Goal: Information Seeking & Learning: Learn about a topic

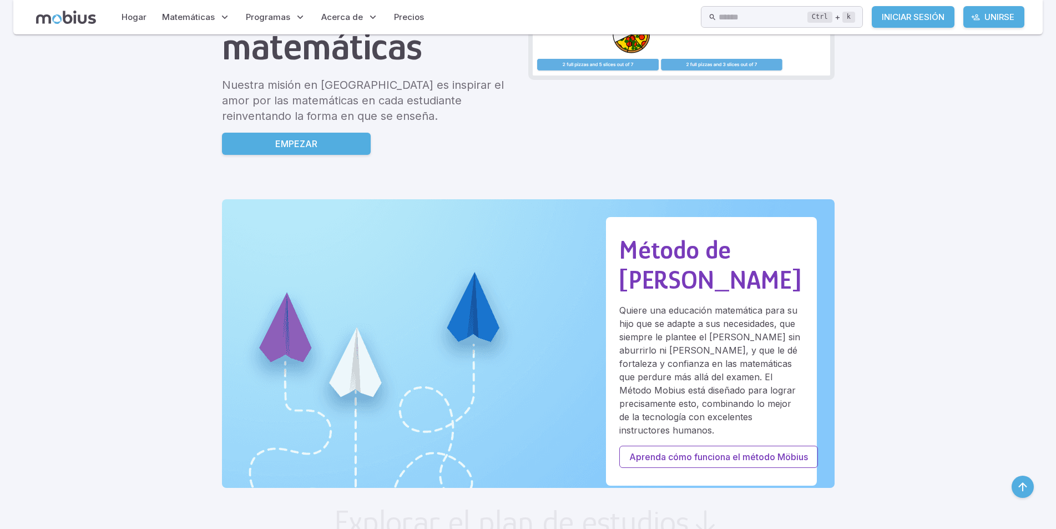
scroll to position [55, 0]
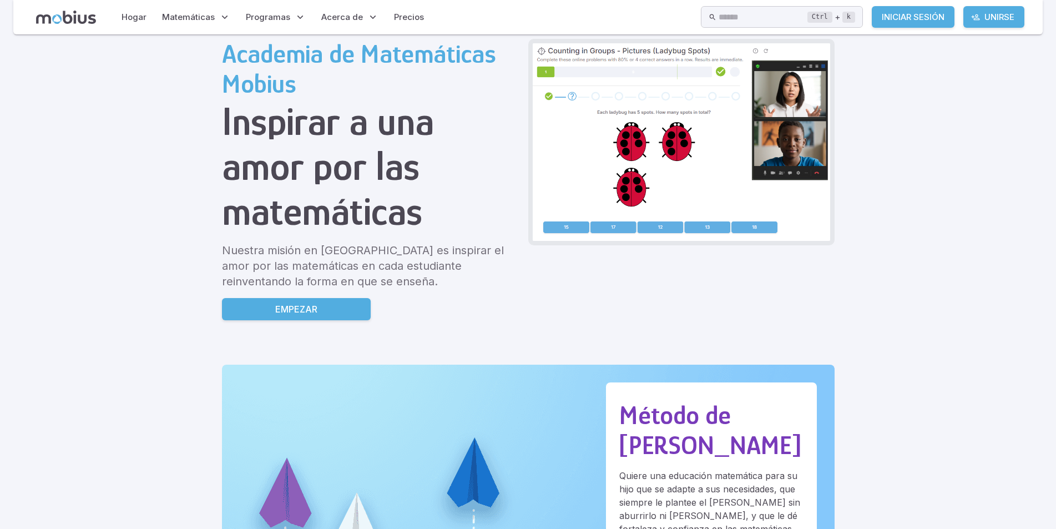
click at [909, 19] on font "Iniciar sesión" at bounding box center [913, 17] width 63 height 11
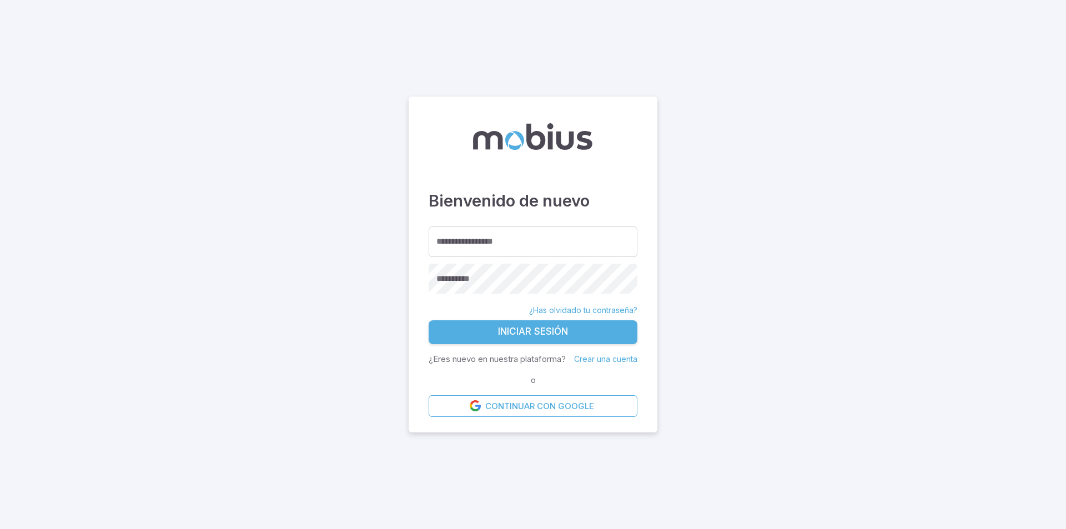
click at [615, 359] on font "Crear una cuenta" at bounding box center [605, 358] width 63 height 9
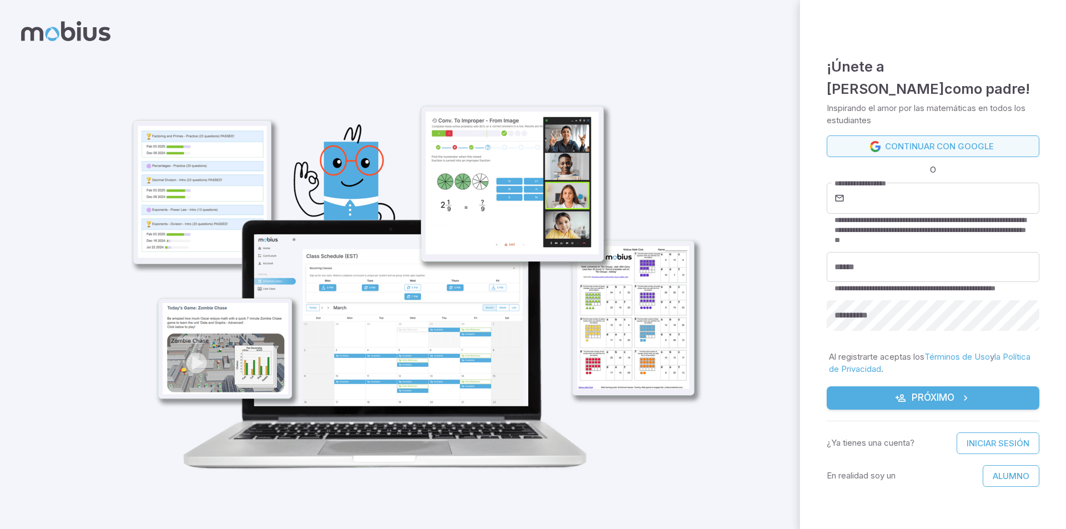
click at [872, 141] on icon at bounding box center [875, 146] width 11 height 11
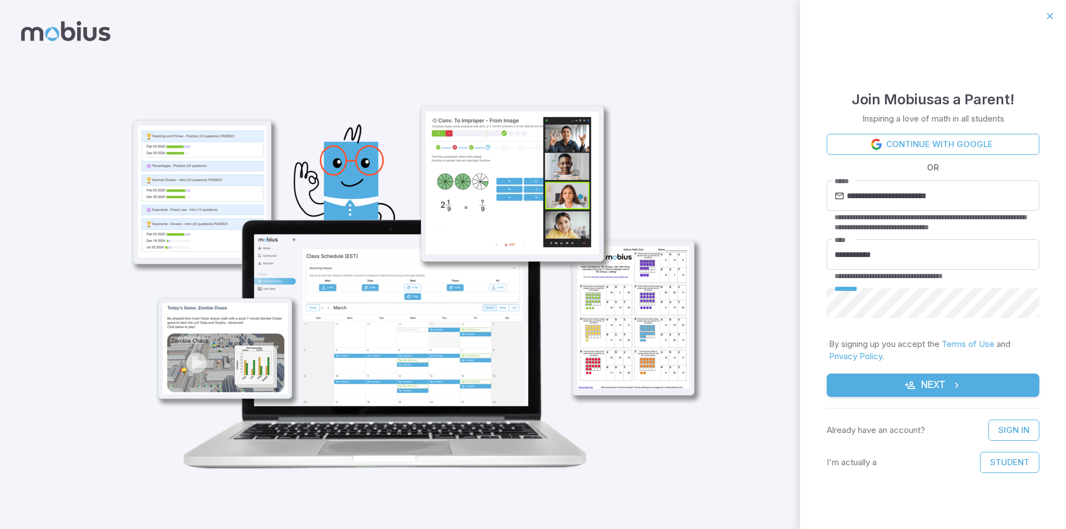
click at [826, 374] on button "Next" at bounding box center [932, 385] width 213 height 23
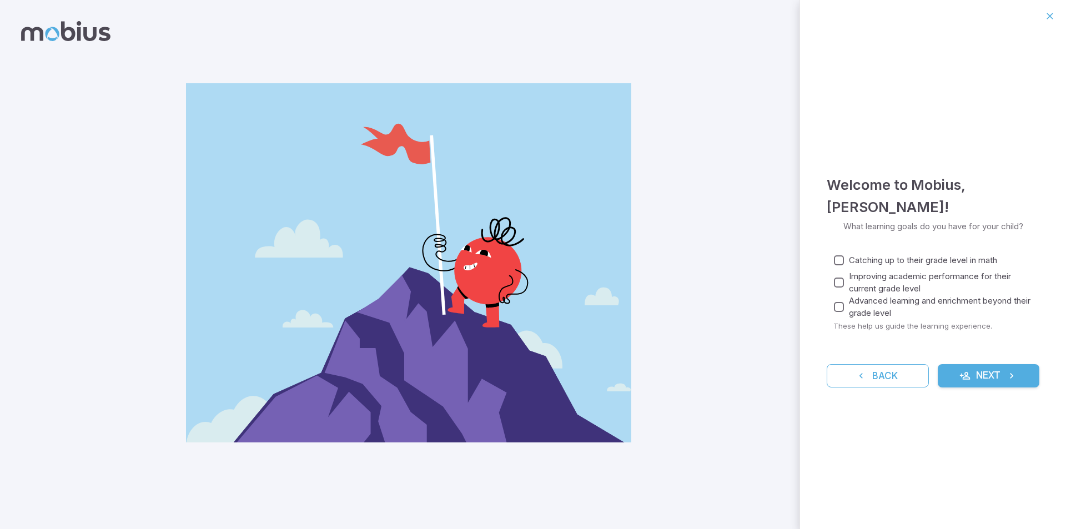
drag, startPoint x: 980, startPoint y: 376, endPoint x: 982, endPoint y: 370, distance: 6.7
click at [980, 375] on button "Next" at bounding box center [988, 375] width 102 height 23
click at [980, 372] on button "Next" at bounding box center [988, 375] width 102 height 23
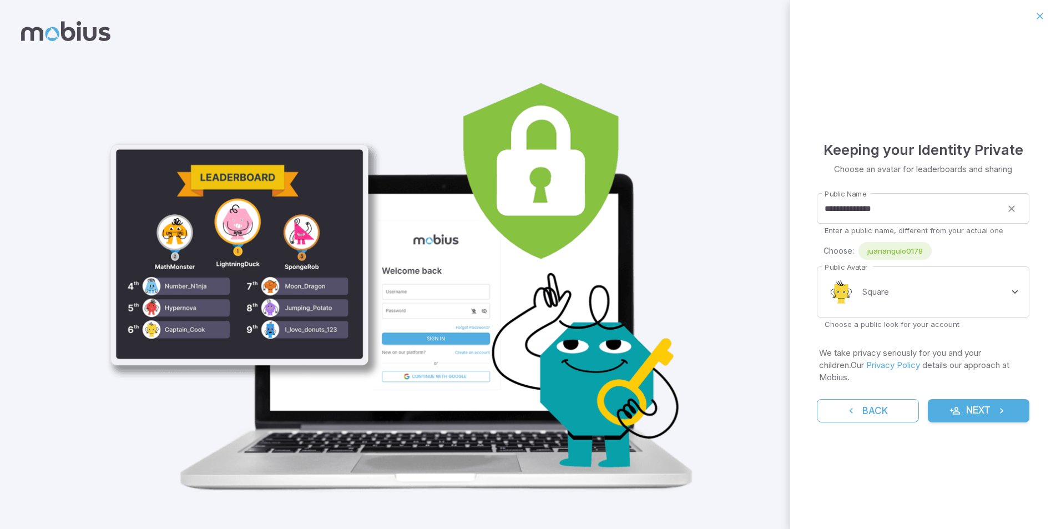
click at [963, 409] on button "Next" at bounding box center [979, 410] width 102 height 23
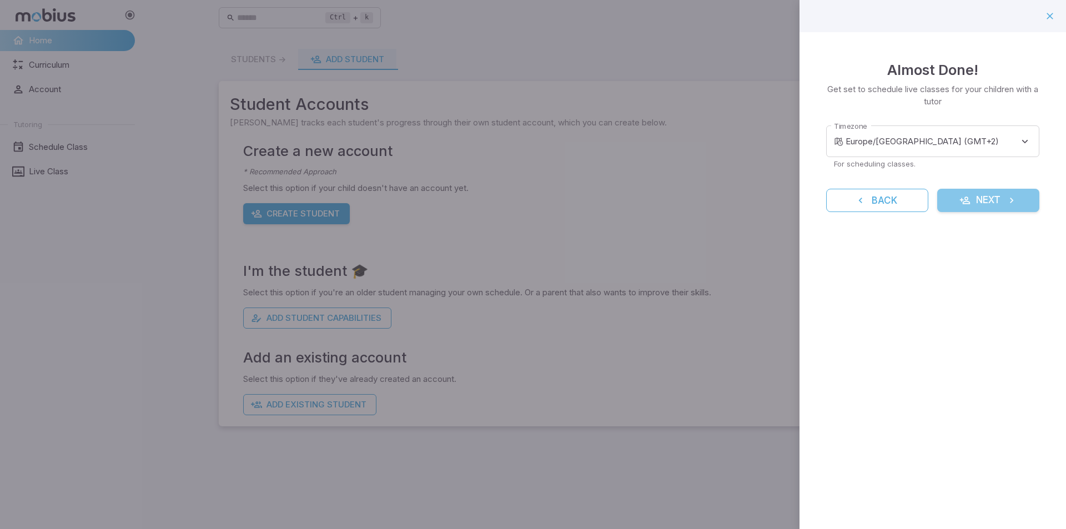
click at [968, 201] on icon "submit" at bounding box center [964, 200] width 11 height 11
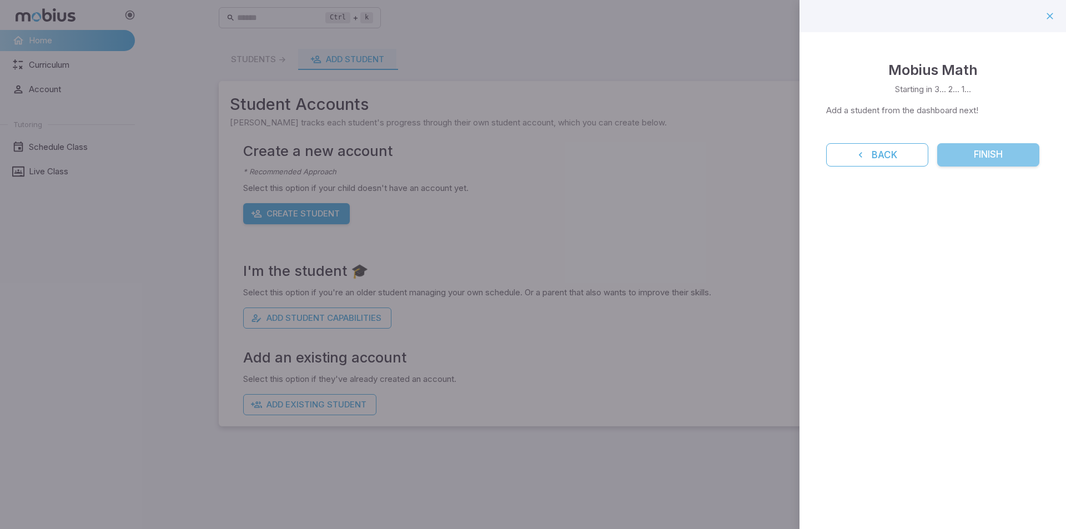
click at [957, 165] on button "Finish" at bounding box center [988, 154] width 102 height 23
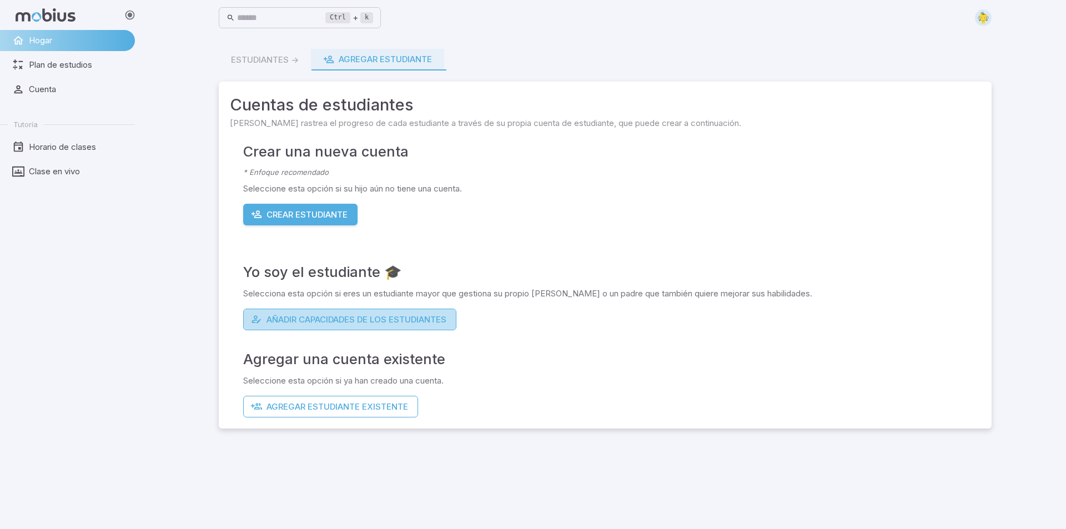
click at [281, 325] on font "Añadir capacidades de los estudiantes" at bounding box center [356, 319] width 180 height 13
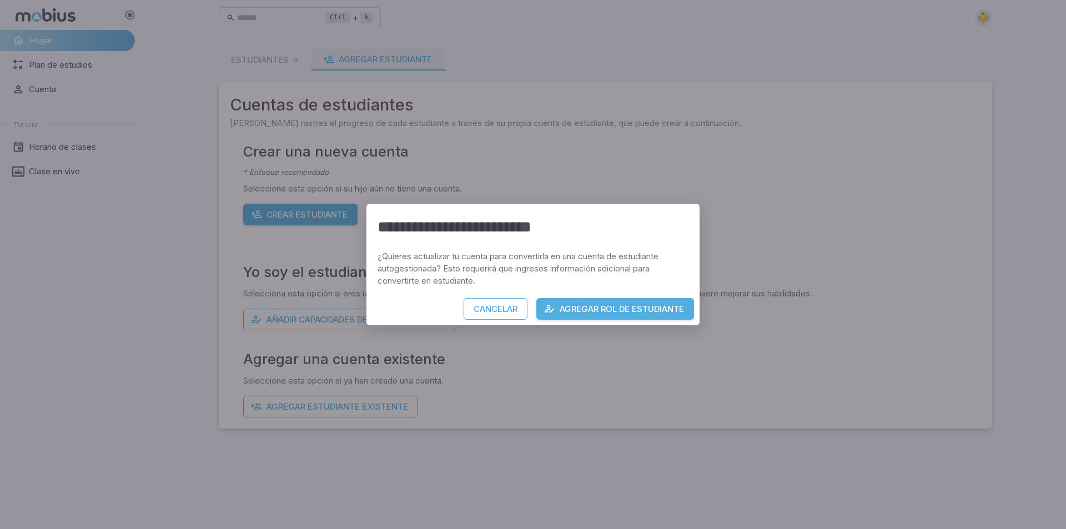
click at [582, 313] on font "Agregar rol de estudiante" at bounding box center [621, 309] width 124 height 11
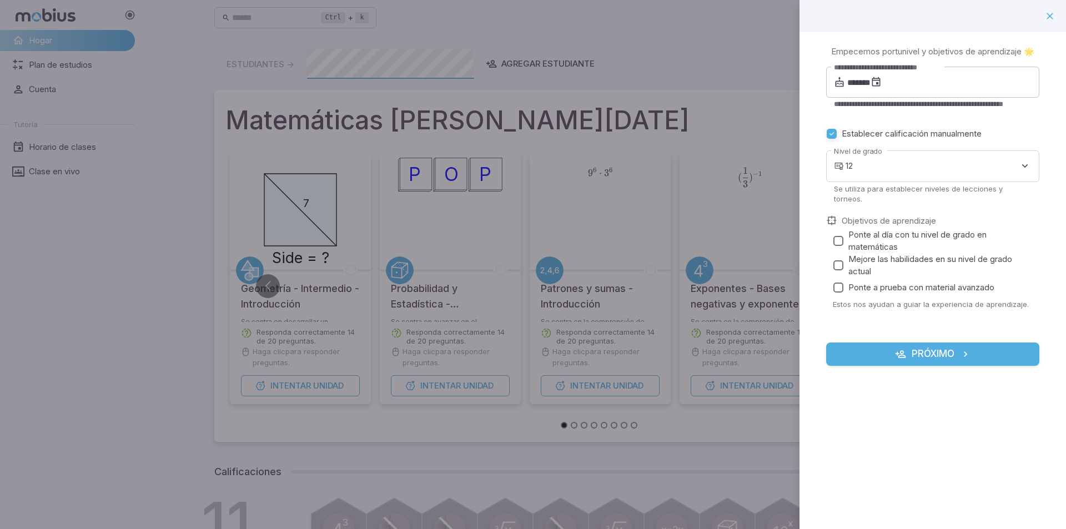
drag, startPoint x: 664, startPoint y: 92, endPoint x: 670, endPoint y: 99, distance: 9.4
click at [670, 99] on div at bounding box center [533, 264] width 1066 height 529
click at [856, 95] on input "*******" at bounding box center [858, 82] width 23 height 31
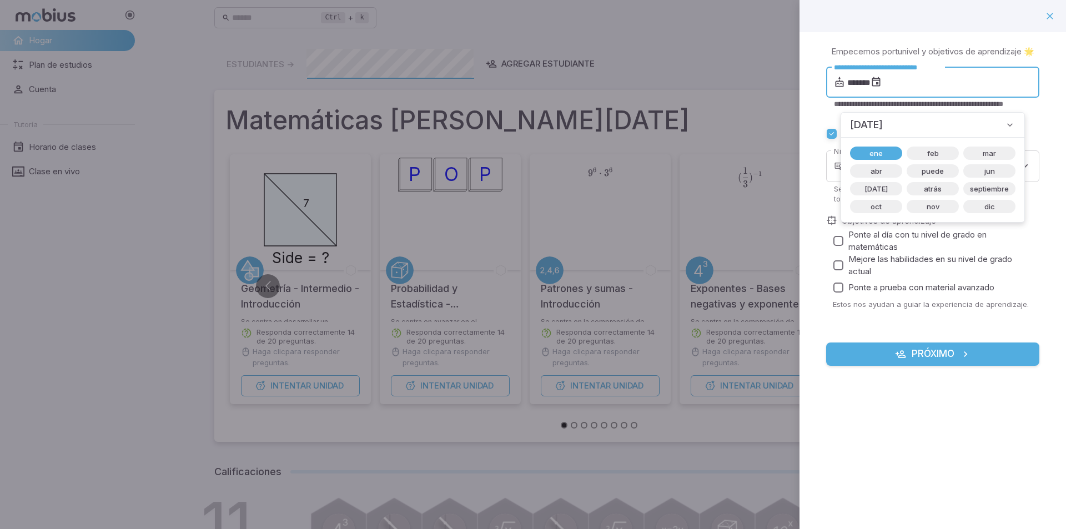
click at [859, 95] on input "*******" at bounding box center [858, 82] width 23 height 31
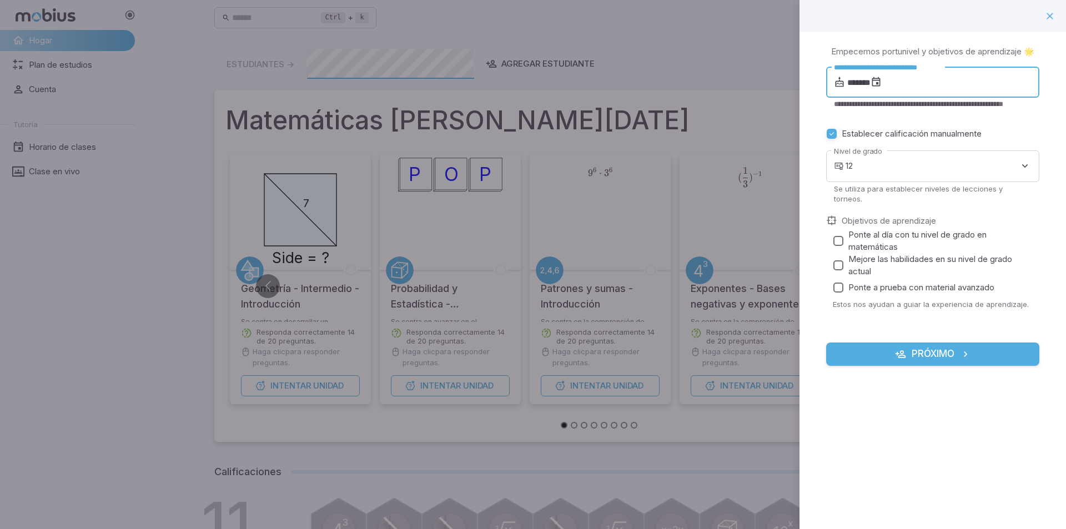
click at [870, 95] on input "*******" at bounding box center [858, 82] width 23 height 31
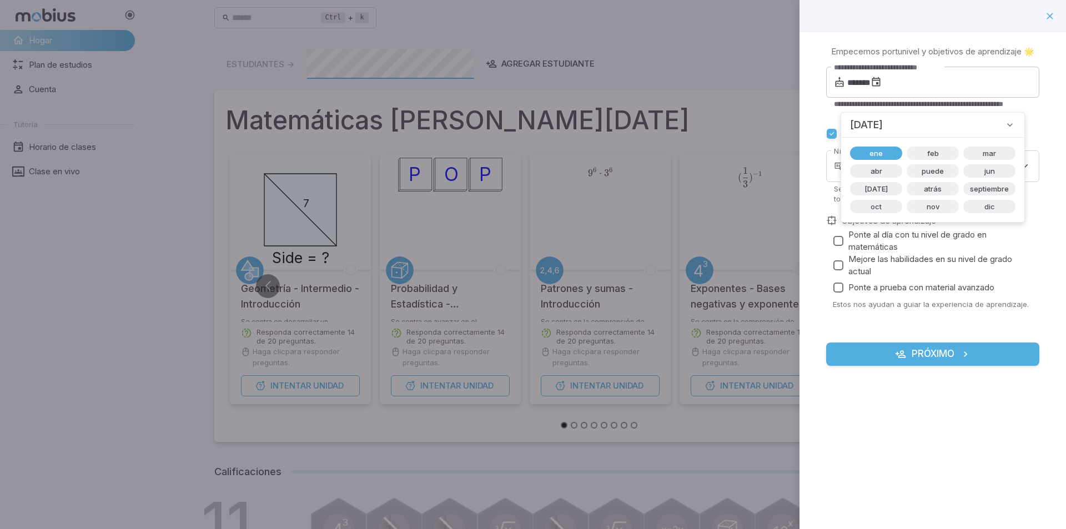
click at [882, 123] on font "Enero de 2014" at bounding box center [866, 125] width 33 height 12
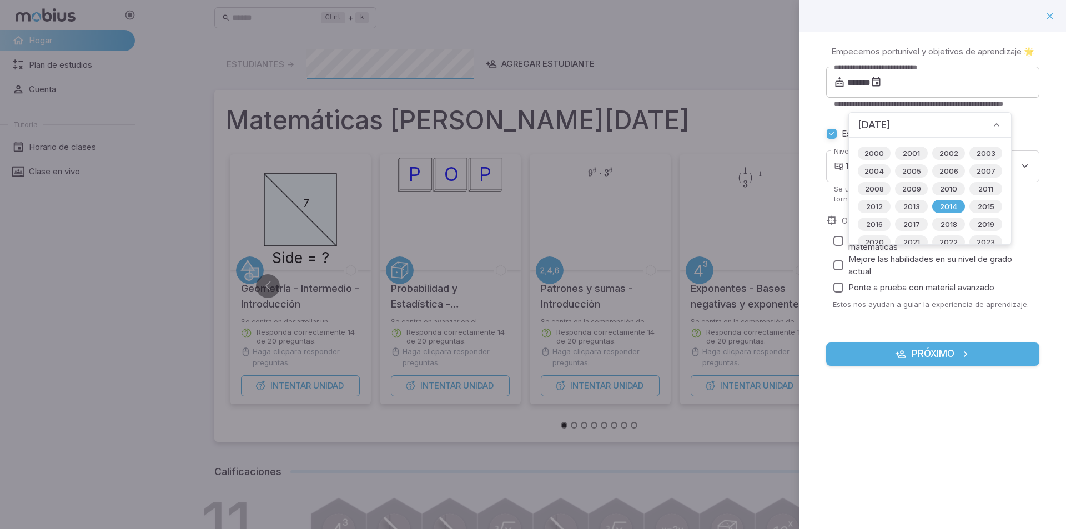
drag, startPoint x: 975, startPoint y: 169, endPoint x: 950, endPoint y: 158, distance: 27.1
click at [976, 169] on font "2007" at bounding box center [985, 170] width 19 height 9
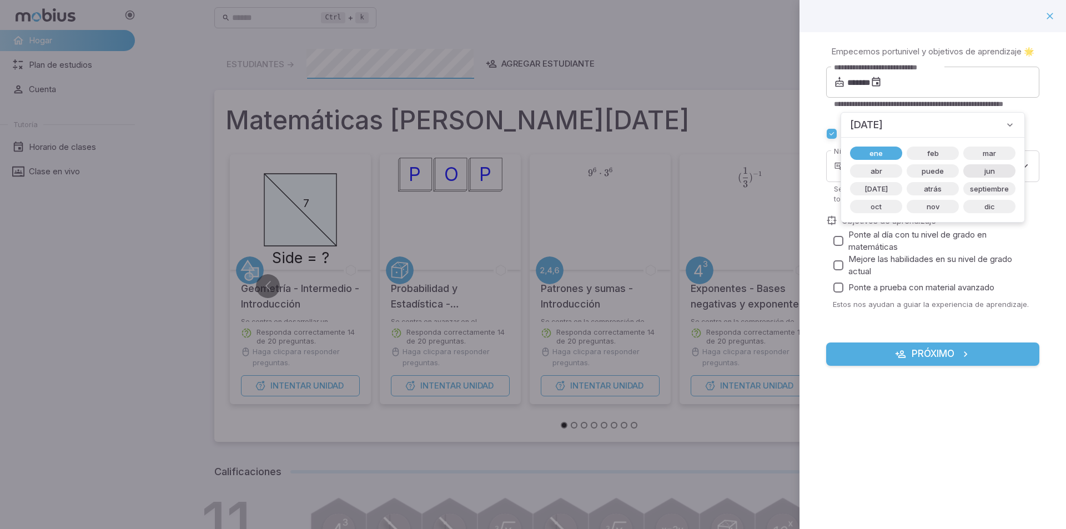
click at [982, 170] on span "jun" at bounding box center [989, 170] width 24 height 11
type input "*******"
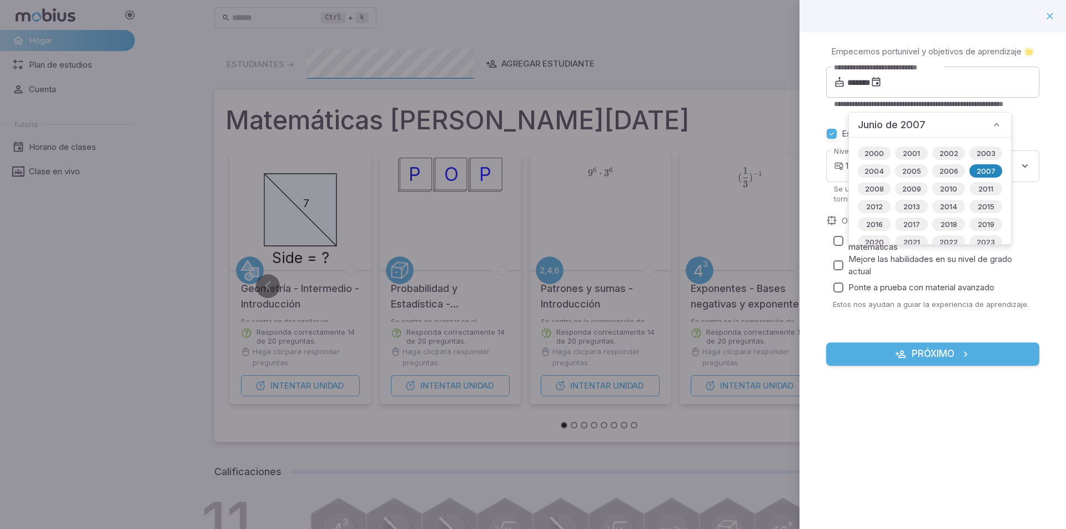
click at [976, 171] on font "2007" at bounding box center [985, 170] width 19 height 9
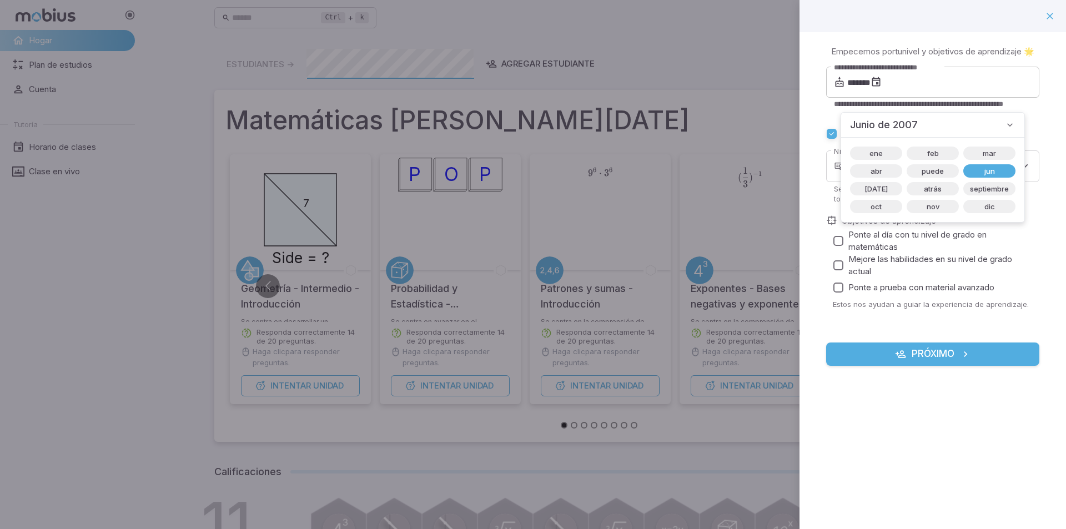
click at [816, 117] on div "**********" at bounding box center [932, 212] width 266 height 360
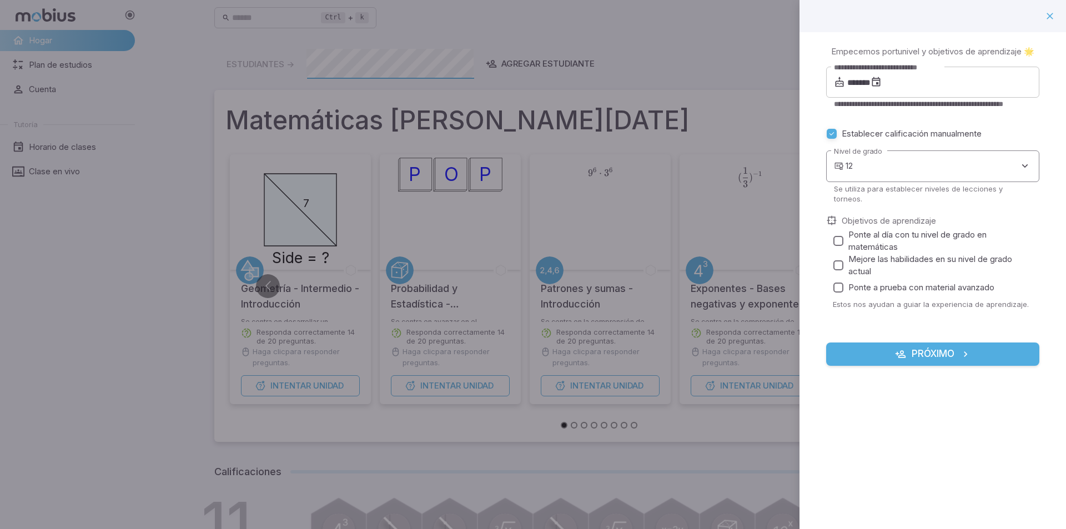
click at [886, 184] on body "Hogar Plan de estudios Cuenta Tutoría Horario de clases Clase en vivo Ctrl + k …" at bounding box center [533, 410] width 1066 height 820
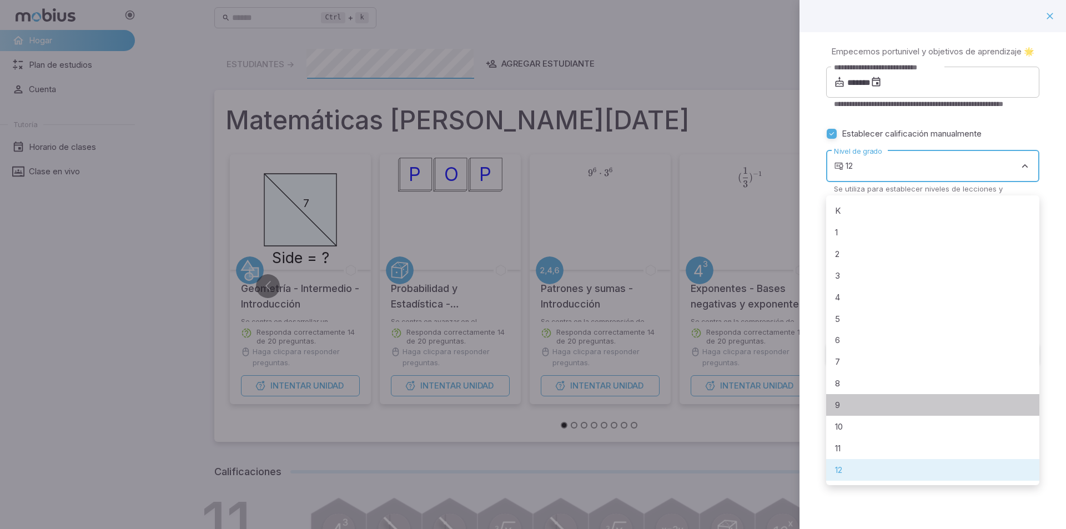
click at [879, 408] on li "9" at bounding box center [932, 405] width 213 height 22
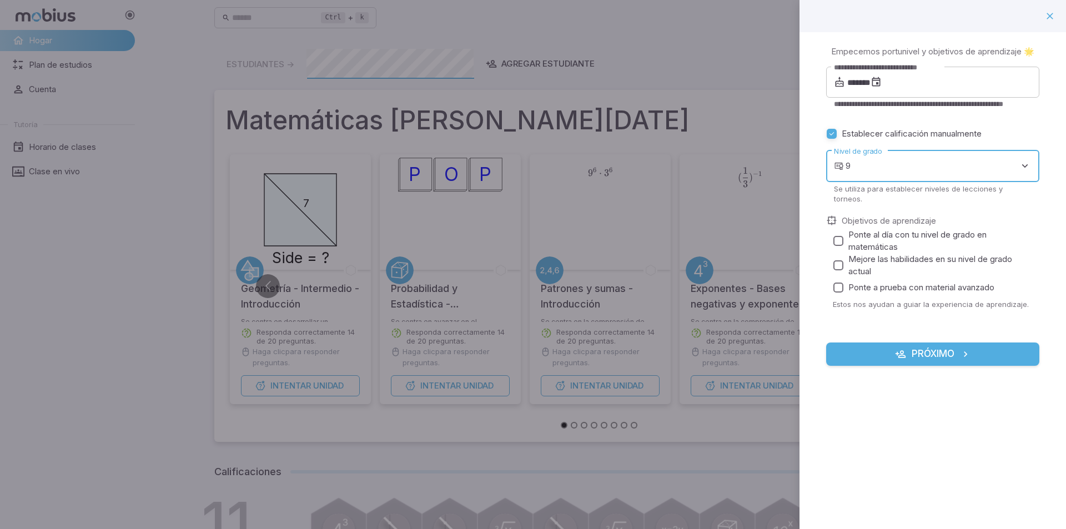
click at [887, 174] on body "Hogar Plan de estudios Cuenta Tutoría Horario de clases Clase en vivo Ctrl + k …" at bounding box center [533, 410] width 1066 height 820
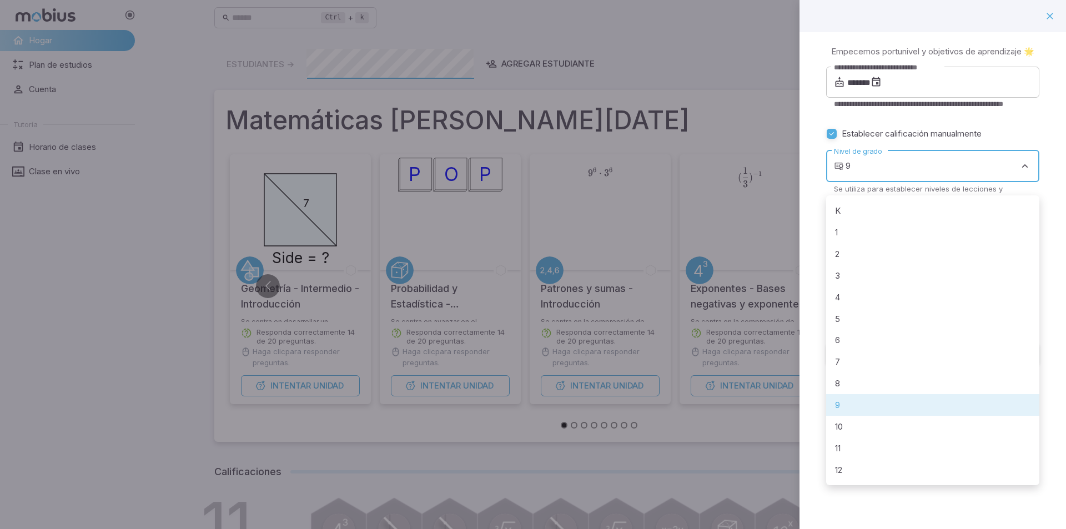
click at [881, 428] on li "10" at bounding box center [932, 427] width 213 height 22
type input "**"
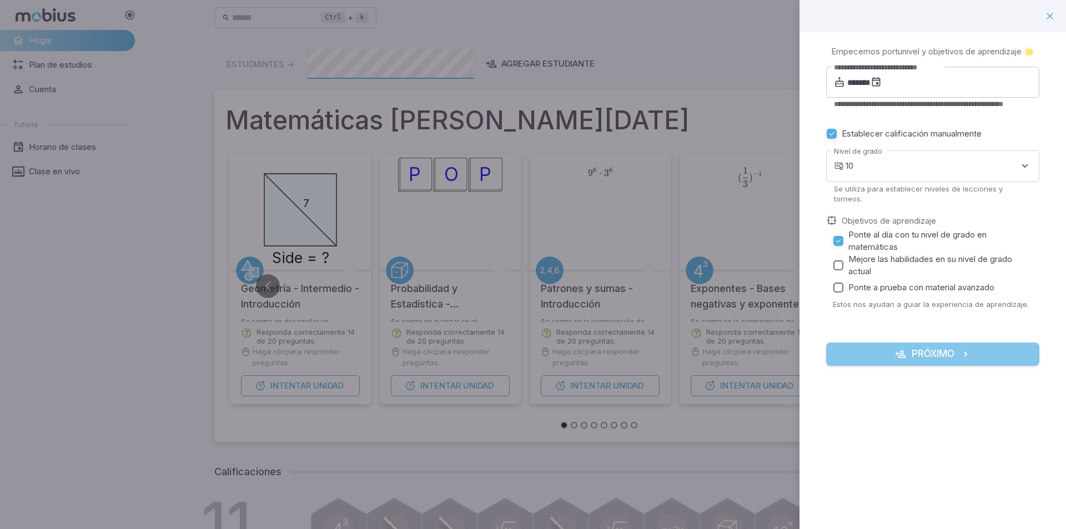
click at [895, 360] on icon "submit" at bounding box center [900, 354] width 11 height 11
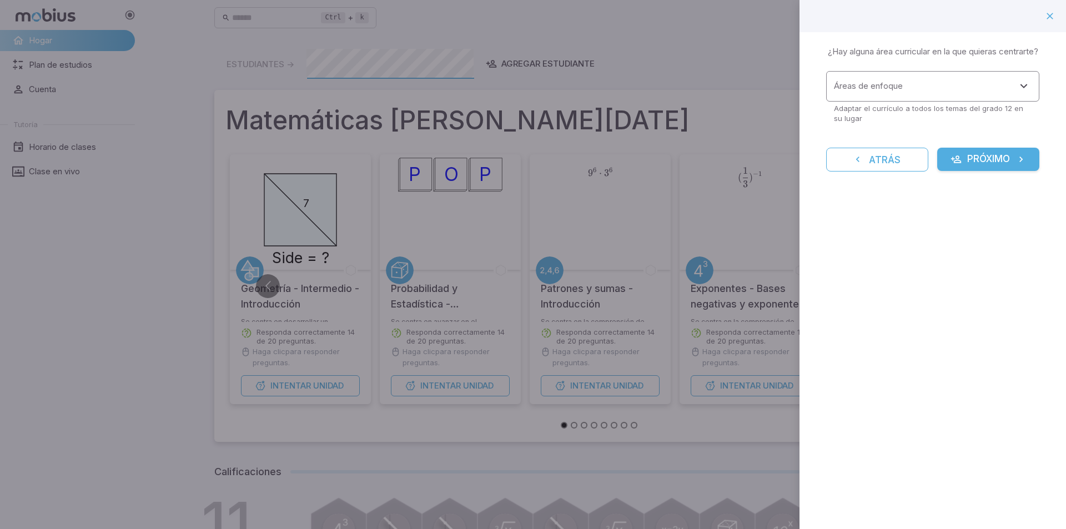
click at [859, 97] on div "Áreas de enfoque Áreas de enfoque" at bounding box center [932, 86] width 213 height 31
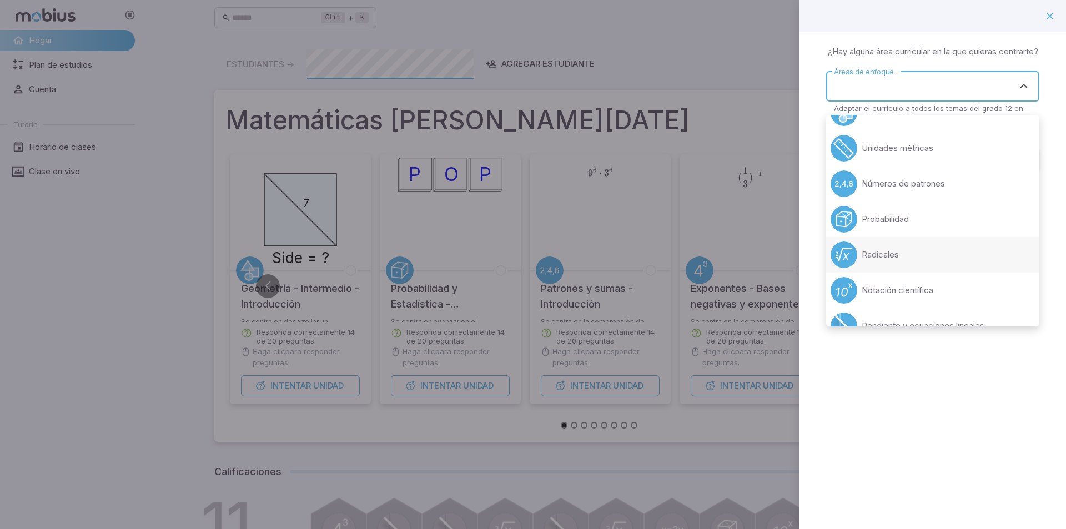
scroll to position [166, 0]
click at [911, 224] on li "Radicales" at bounding box center [932, 219] width 213 height 36
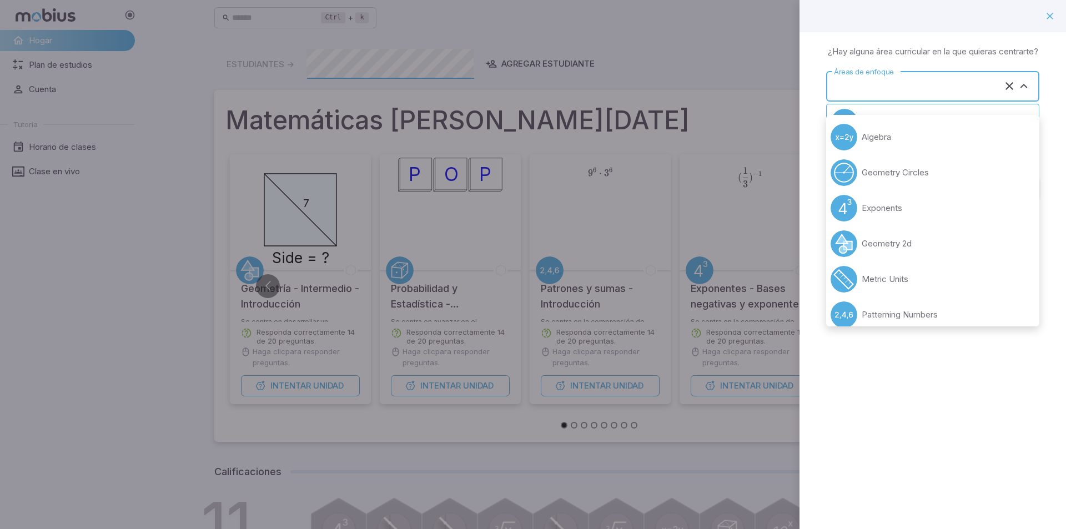
click at [900, 97] on input "Áreas de enfoque" at bounding box center [917, 86] width 172 height 21
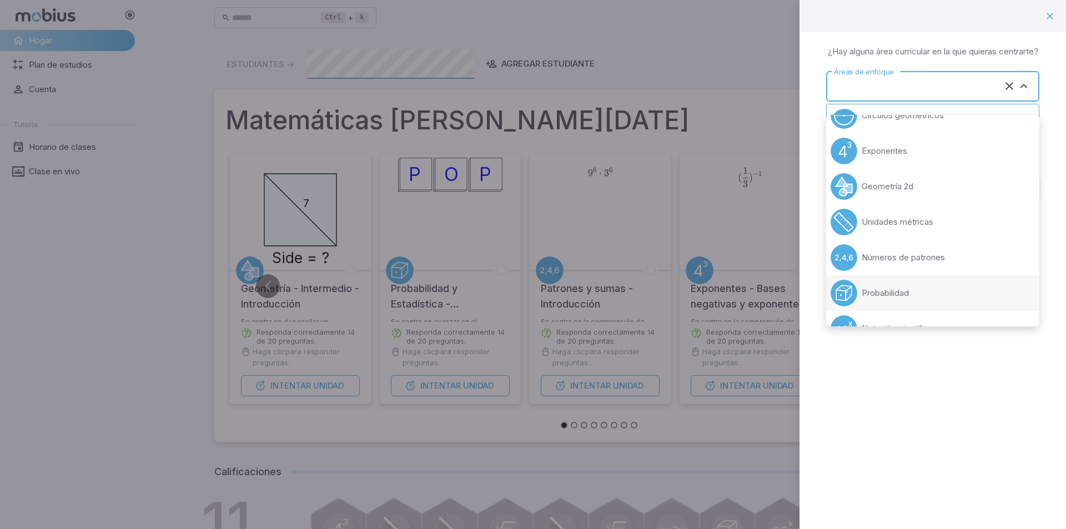
scroll to position [113, 0]
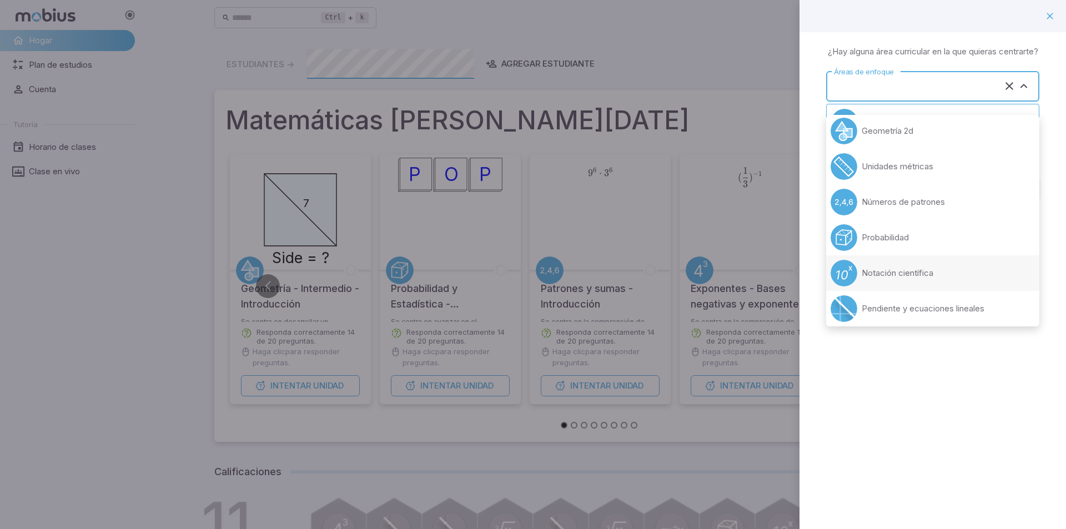
click at [903, 276] on font "Notación científica" at bounding box center [897, 273] width 72 height 11
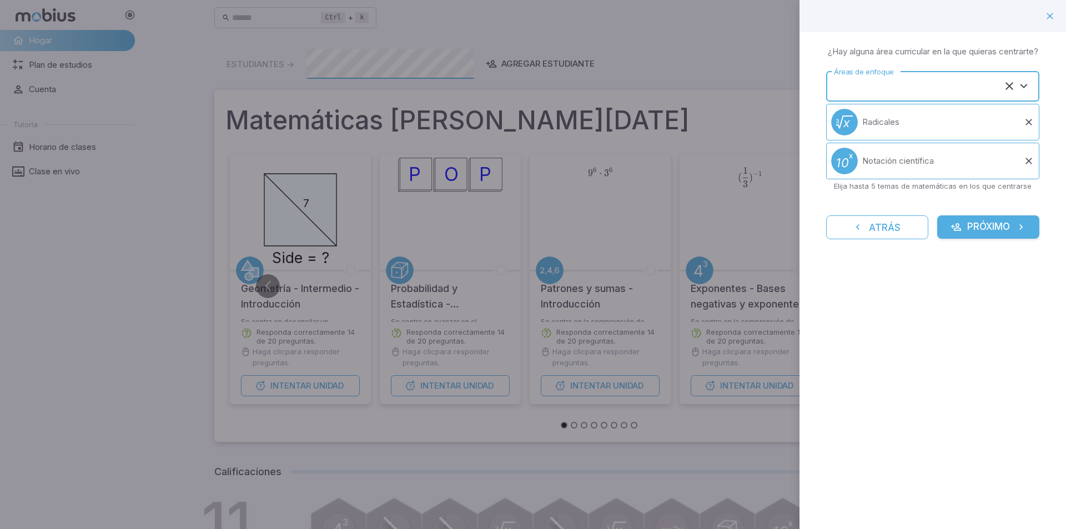
click at [921, 97] on input "Áreas de enfoque" at bounding box center [917, 86] width 172 height 21
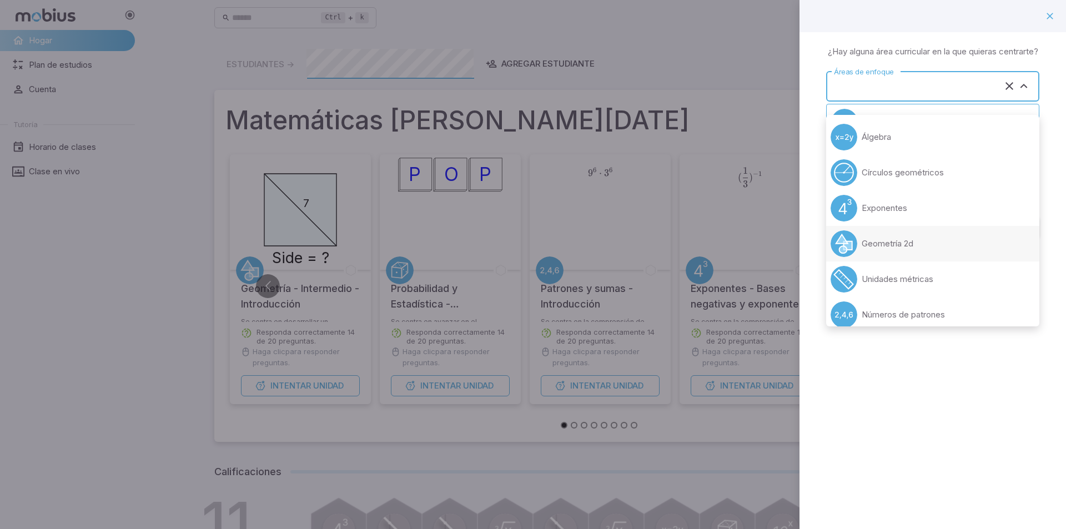
click at [920, 244] on li "Geometría 2d" at bounding box center [932, 244] width 213 height 36
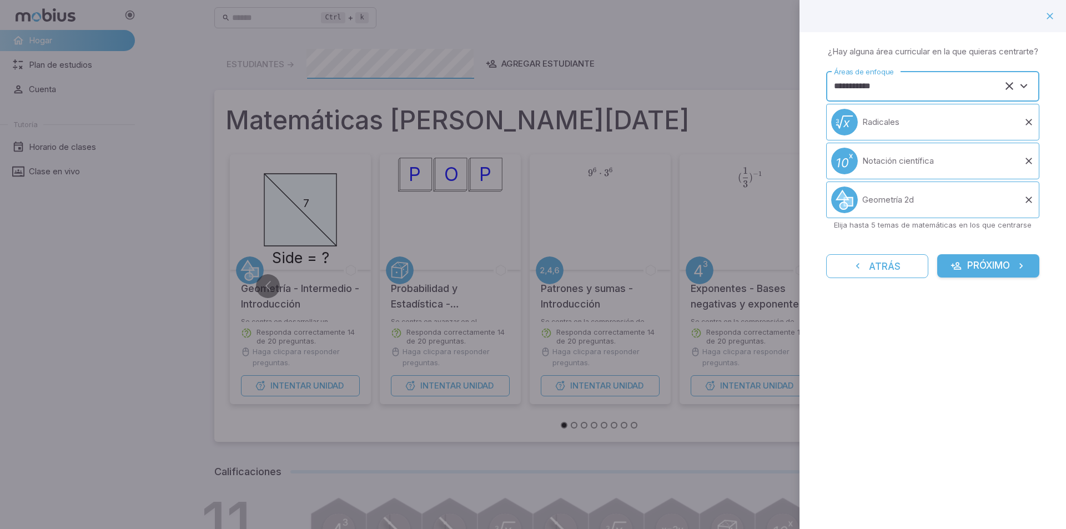
click at [969, 271] on font "Próximo" at bounding box center [988, 265] width 43 height 11
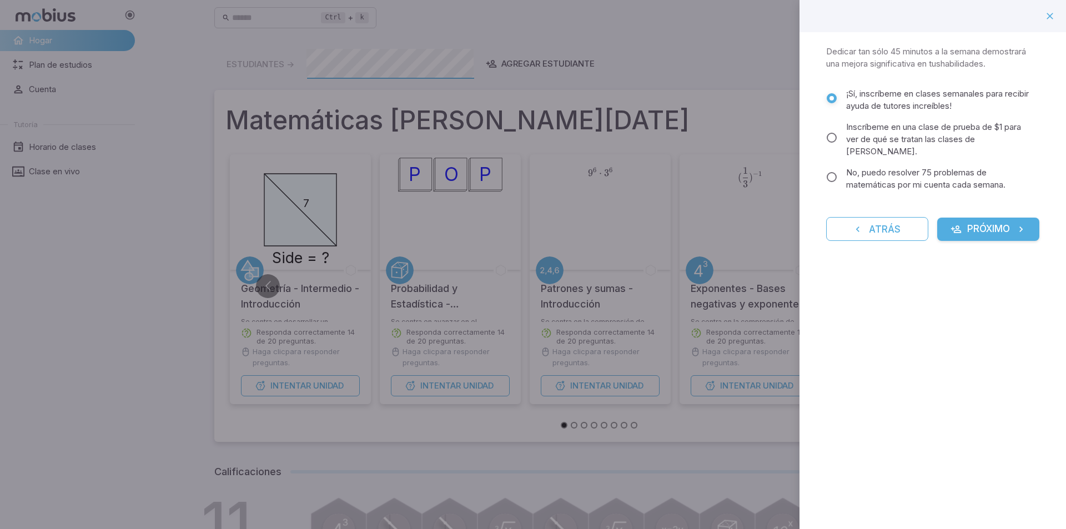
click at [995, 223] on font "Próximo" at bounding box center [988, 228] width 43 height 11
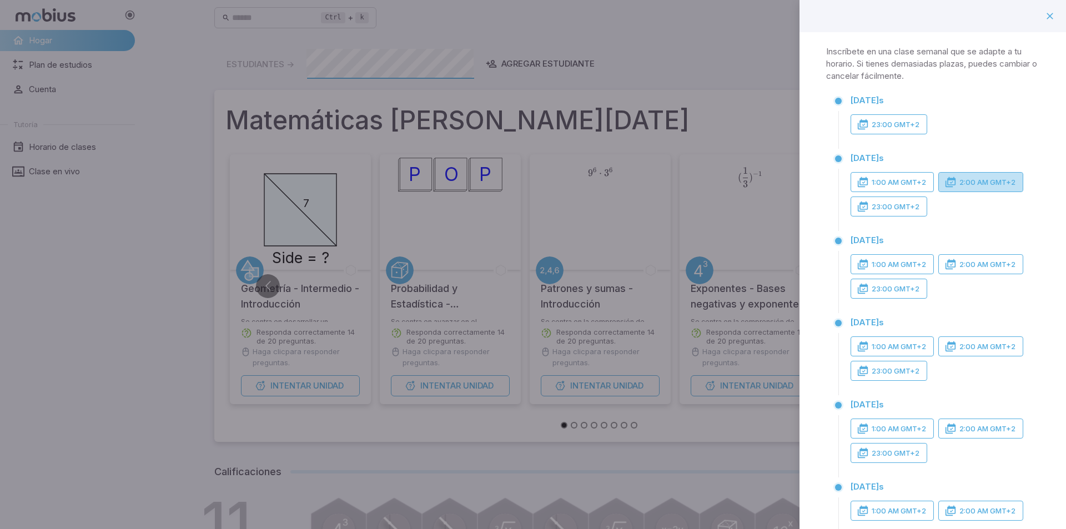
click at [977, 183] on font "2:00 AM GMT+2" at bounding box center [987, 182] width 56 height 9
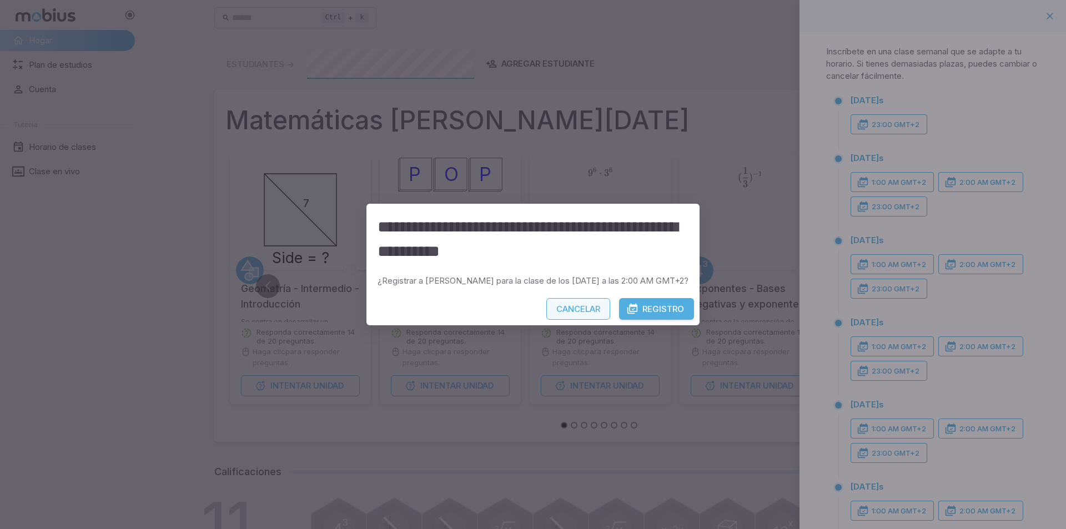
click at [602, 314] on button "Cancelar" at bounding box center [578, 309] width 64 height 22
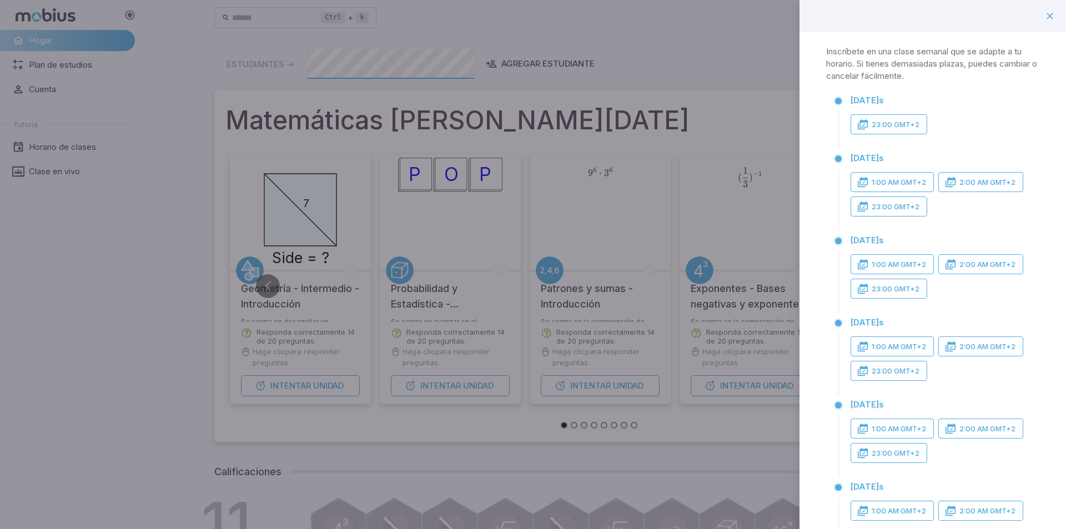
click at [877, 135] on div "Lunes s 23:00 GMT+2" at bounding box center [940, 118] width 198 height 54
click at [873, 127] on font "23:00 GMT+2" at bounding box center [895, 124] width 48 height 9
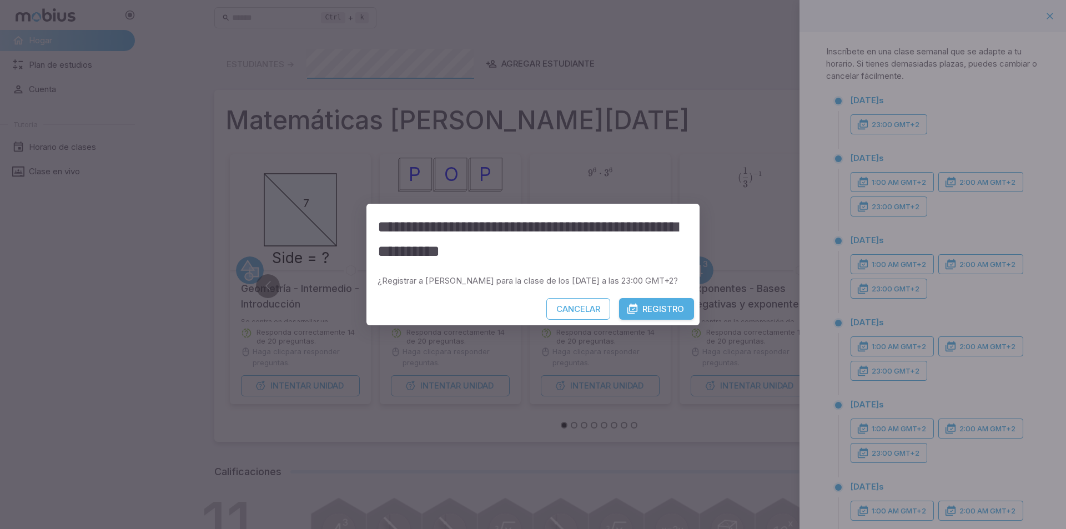
click at [648, 311] on font "Registro" at bounding box center [663, 309] width 42 height 11
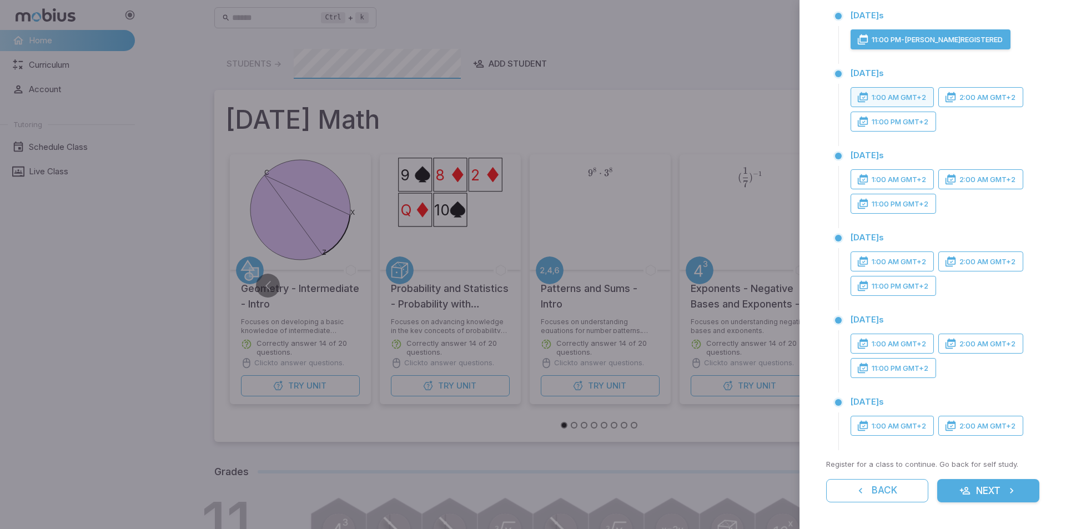
scroll to position [85, 0]
click at [948, 494] on button "Next" at bounding box center [988, 490] width 102 height 23
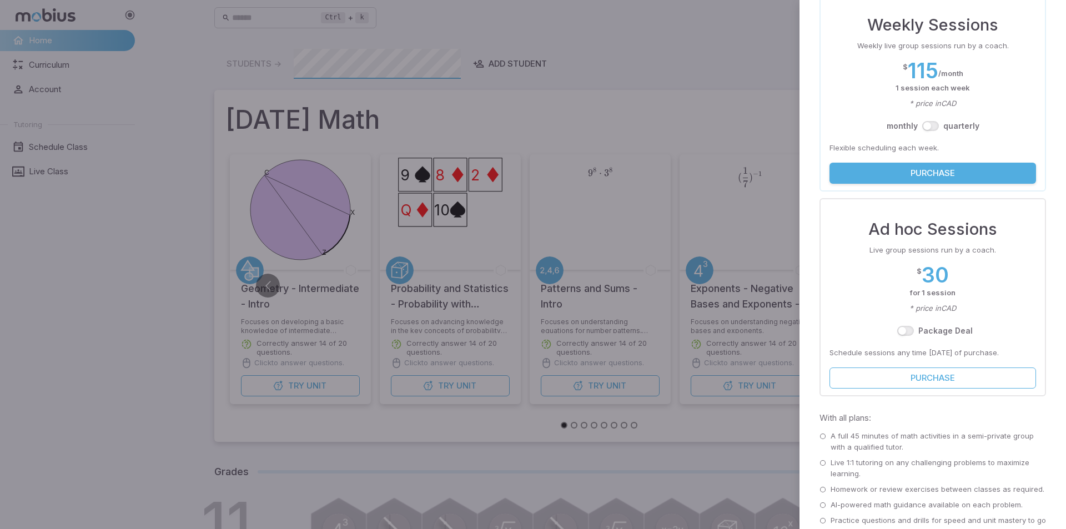
click at [621, 120] on div at bounding box center [533, 264] width 1066 height 529
drag, startPoint x: 921, startPoint y: 78, endPoint x: 917, endPoint y: 74, distance: 5.9
click at [917, 74] on h2 "115" at bounding box center [922, 70] width 31 height 24
click at [911, 174] on button "Purchase" at bounding box center [932, 173] width 206 height 21
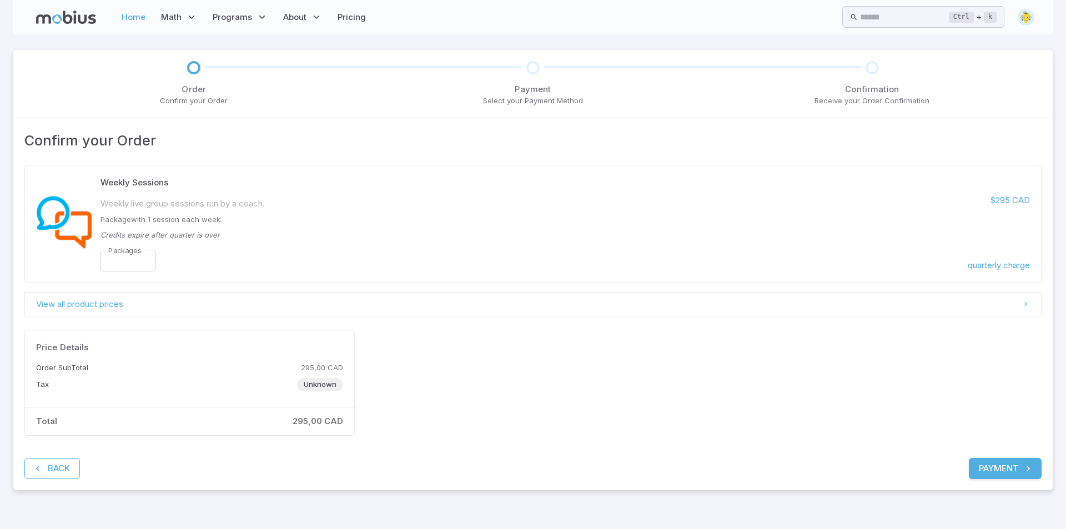
click at [125, 19] on link "Home" at bounding box center [133, 17] width 31 height 26
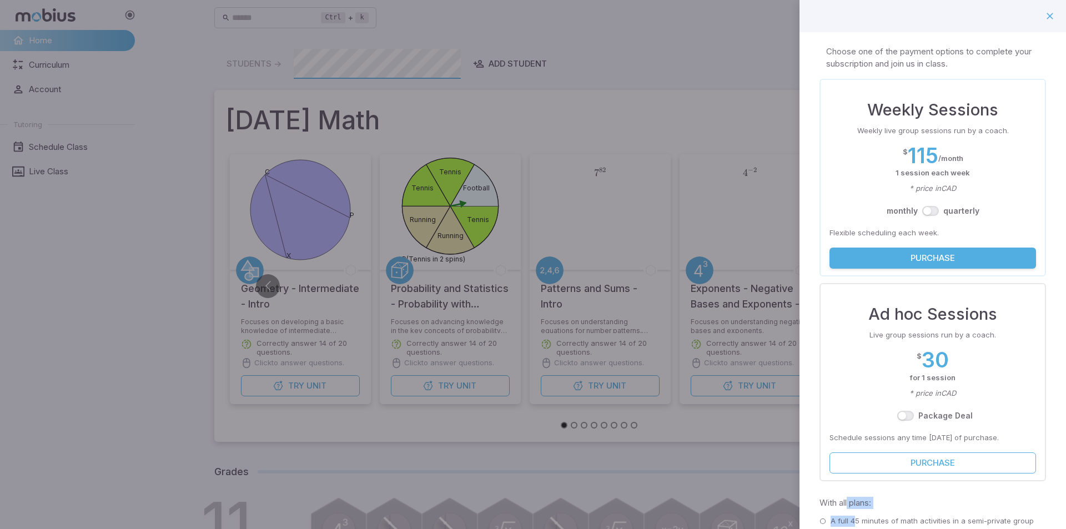
drag, startPoint x: 846, startPoint y: 503, endPoint x: 835, endPoint y: 477, distance: 28.1
click at [839, 486] on div "Weekly Sessions Weekly live group sessions run by a coach. $ 115 / month 1 sess…" at bounding box center [932, 383] width 226 height 608
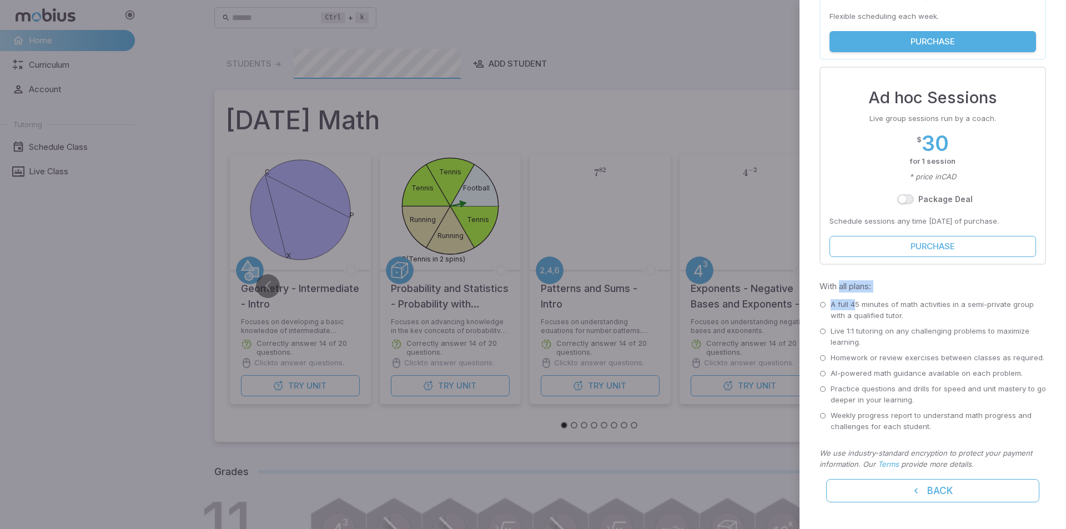
scroll to position [228, 0]
click at [890, 495] on button "Back" at bounding box center [932, 490] width 213 height 23
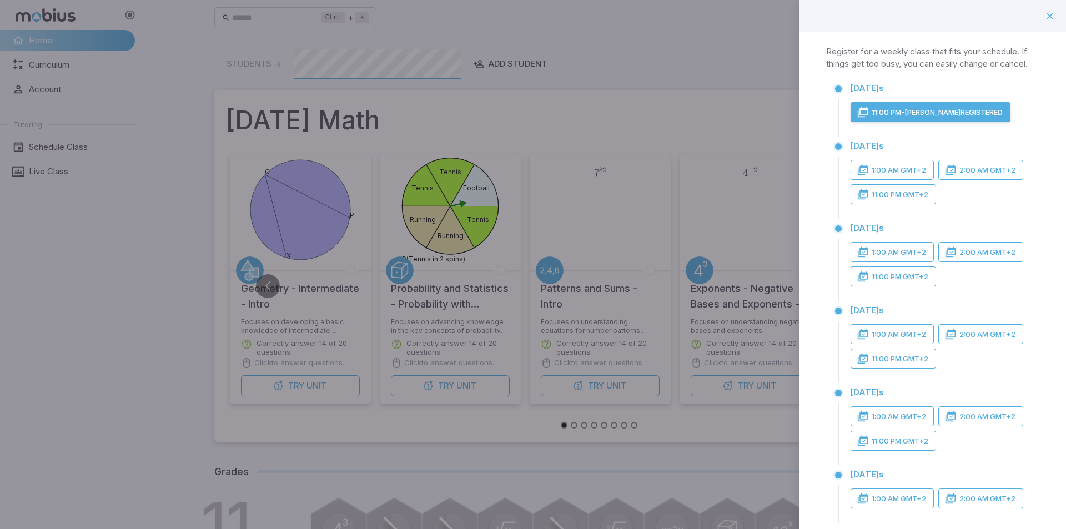
scroll to position [85, 0]
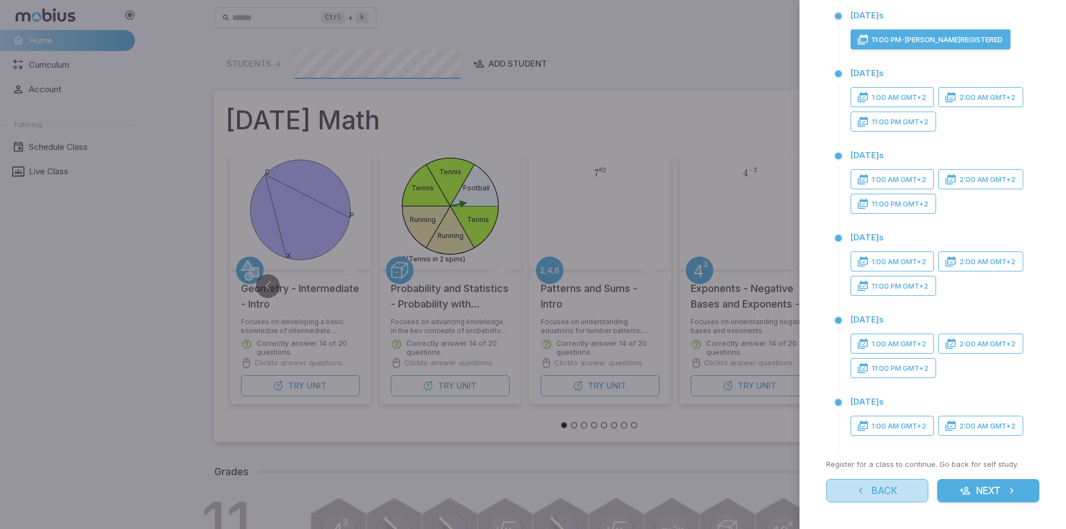
click at [889, 491] on button "Back" at bounding box center [877, 490] width 102 height 23
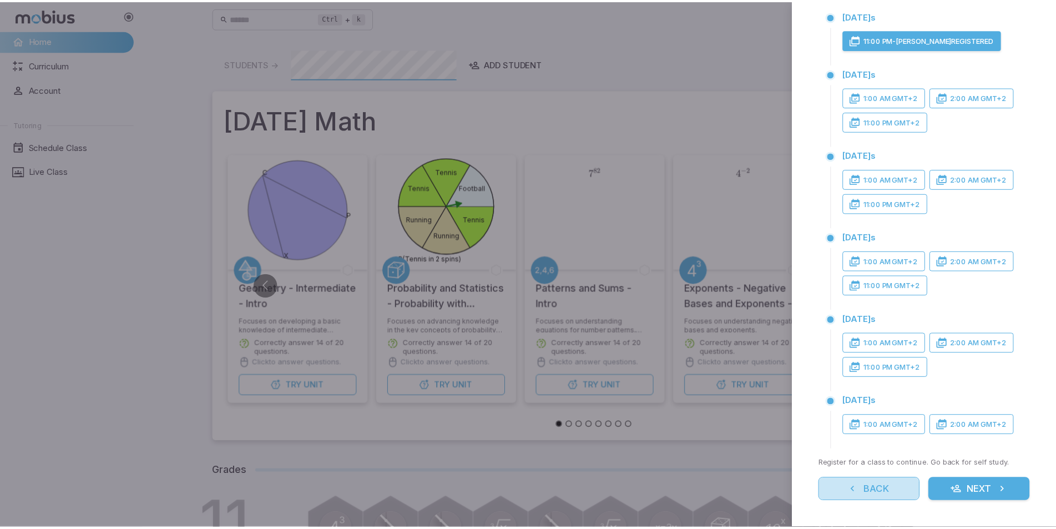
scroll to position [0, 0]
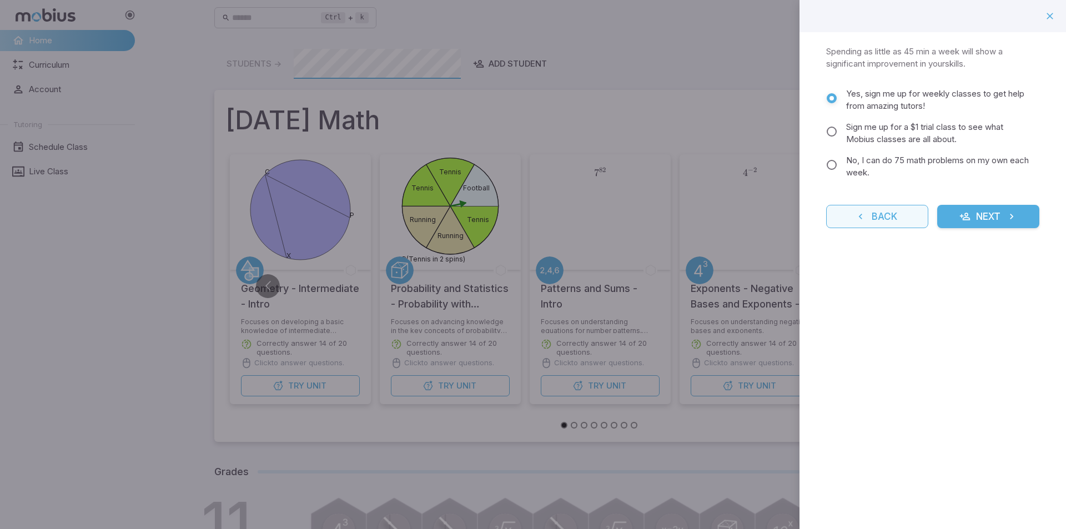
click at [874, 209] on button "Back" at bounding box center [877, 216] width 102 height 23
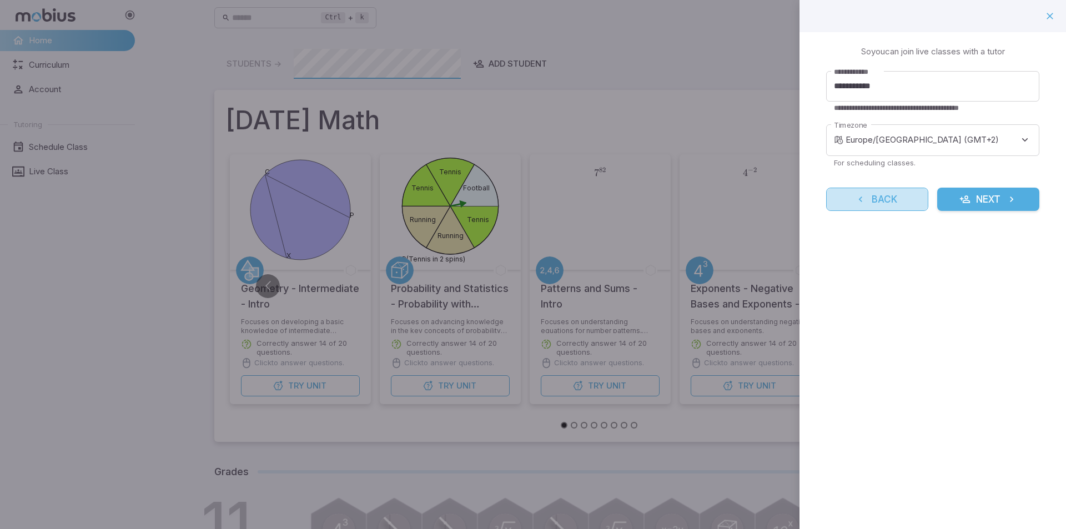
click at [874, 210] on button "Back" at bounding box center [877, 199] width 102 height 23
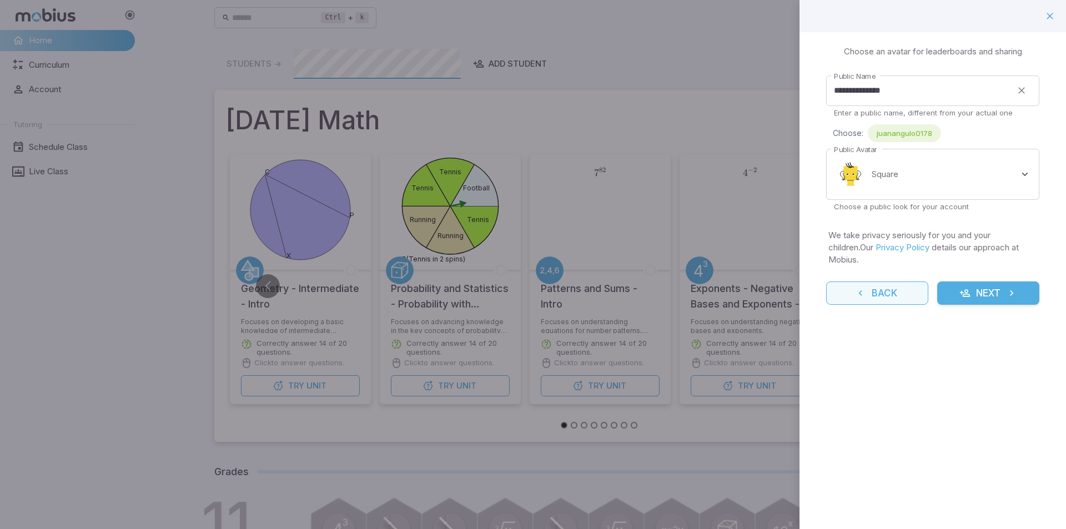
click at [874, 281] on button "Back" at bounding box center [877, 292] width 102 height 23
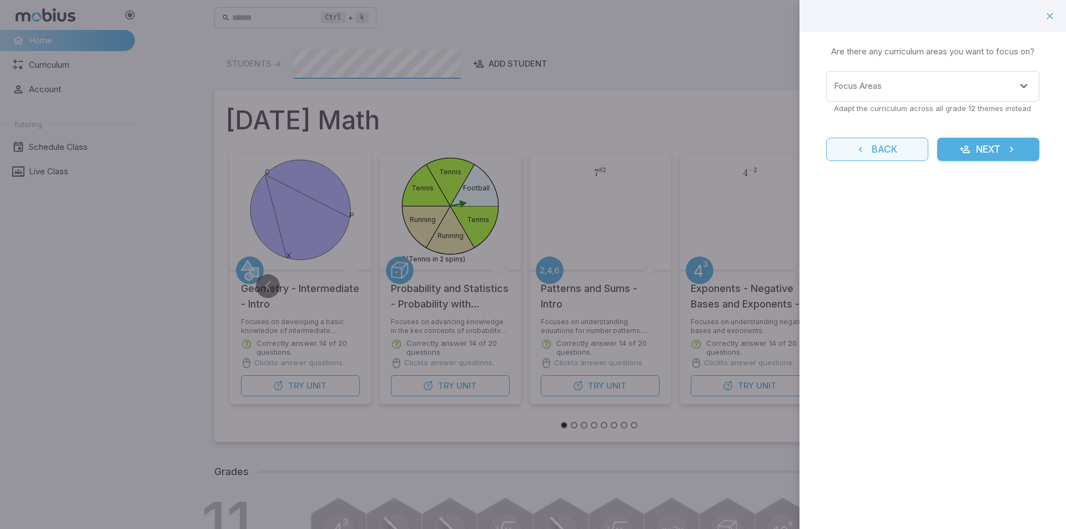
click at [865, 145] on icon "reset" at bounding box center [860, 149] width 11 height 11
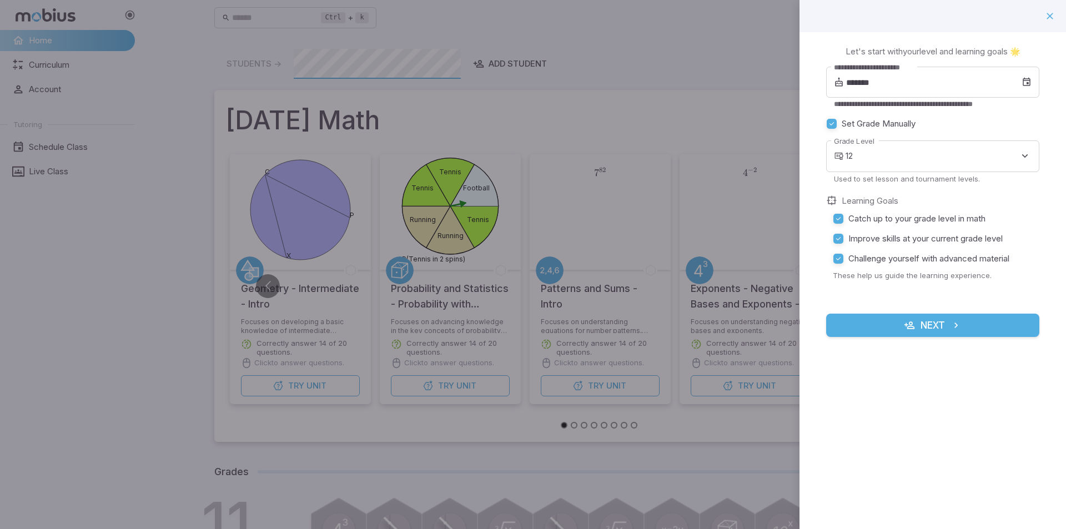
click at [698, 234] on div at bounding box center [533, 264] width 1066 height 529
click at [1049, 12] on icon "button" at bounding box center [1049, 16] width 11 height 11
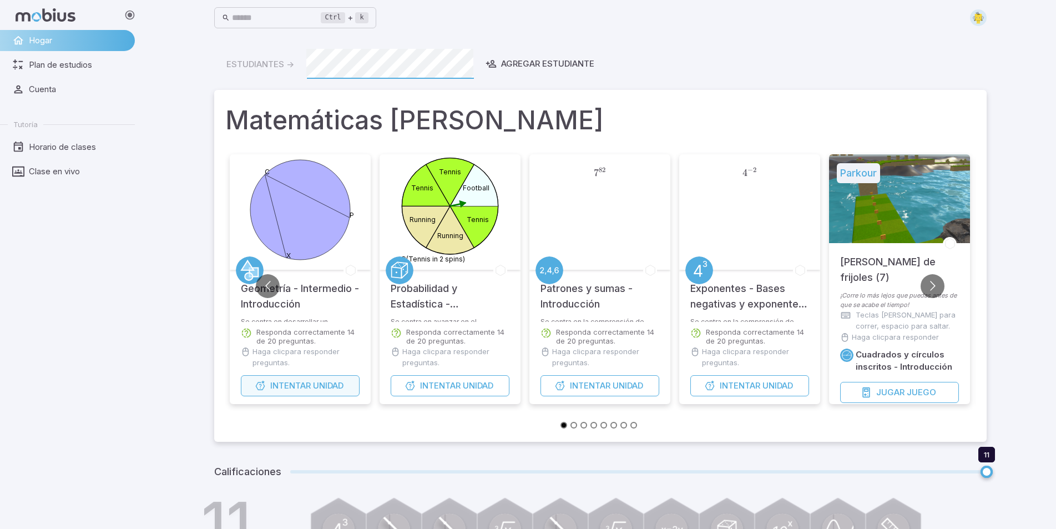
click at [320, 386] on font "Unidad" at bounding box center [328, 385] width 31 height 11
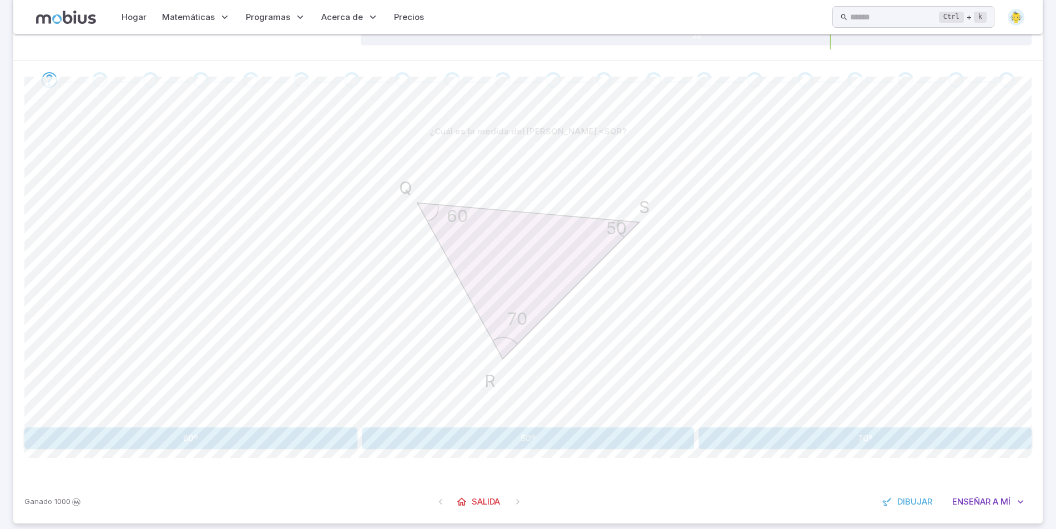
scroll to position [200, 0]
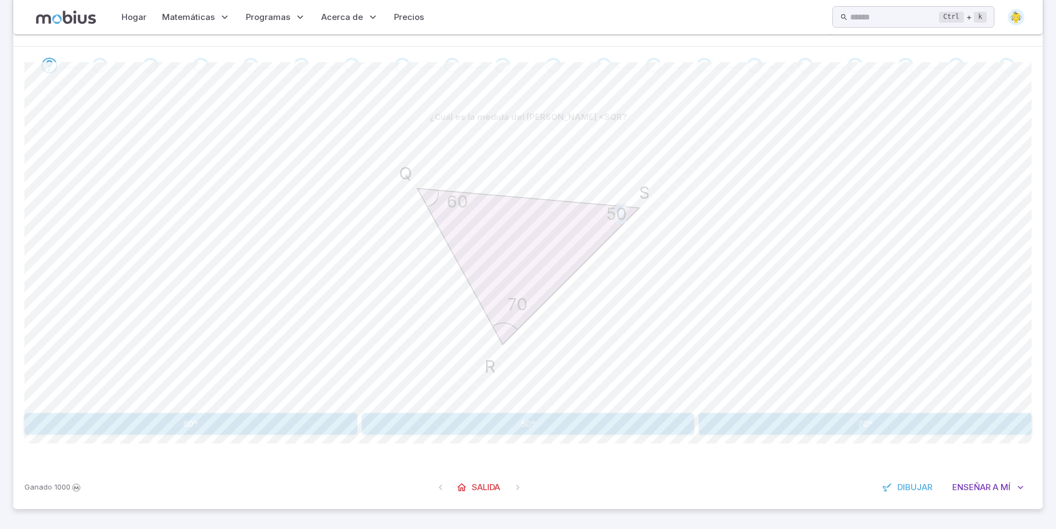
drag, startPoint x: 620, startPoint y: 211, endPoint x: 435, endPoint y: 188, distance: 186.3
click at [435, 188] on icon "50 60 70 S Q R" at bounding box center [528, 266] width 277 height 277
click at [615, 423] on button "50º" at bounding box center [528, 424] width 333 height 22
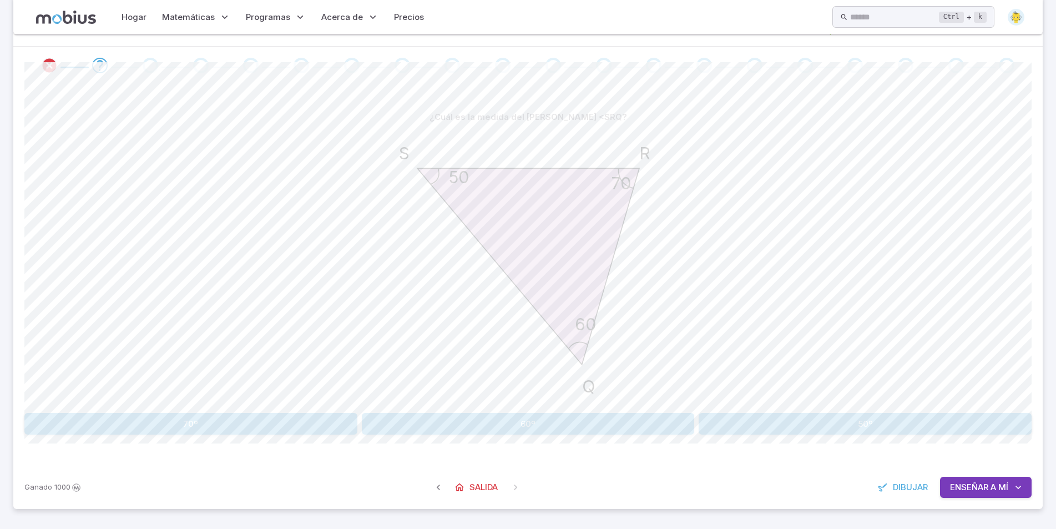
click at [978, 488] on font "Enseñar" at bounding box center [969, 487] width 38 height 11
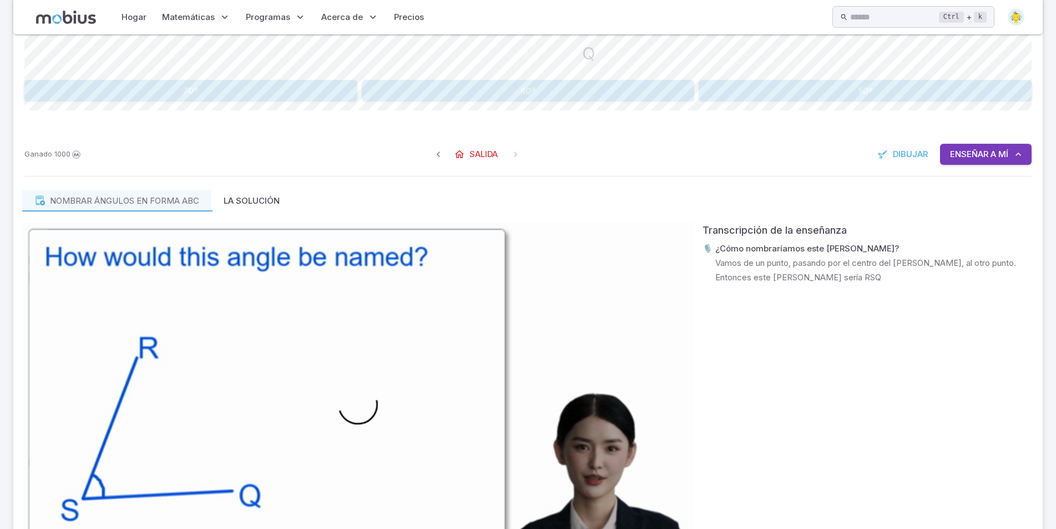
scroll to position [644, 0]
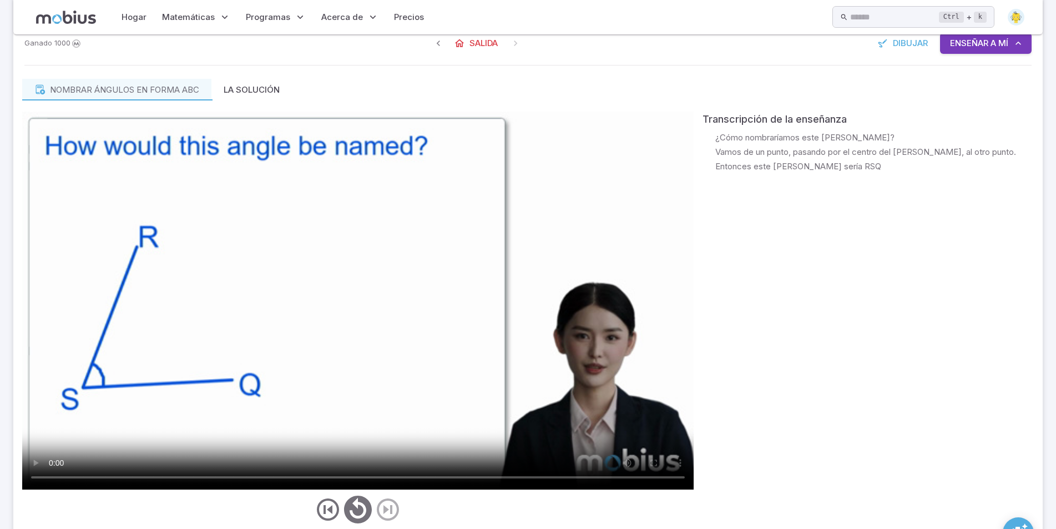
click at [754, 317] on div "Transcripción de la enseñanza 🎙️ ¿Cómo nombraríamos este [PERSON_NAME]? 🎙️ Vamo…" at bounding box center [868, 319] width 331 height 415
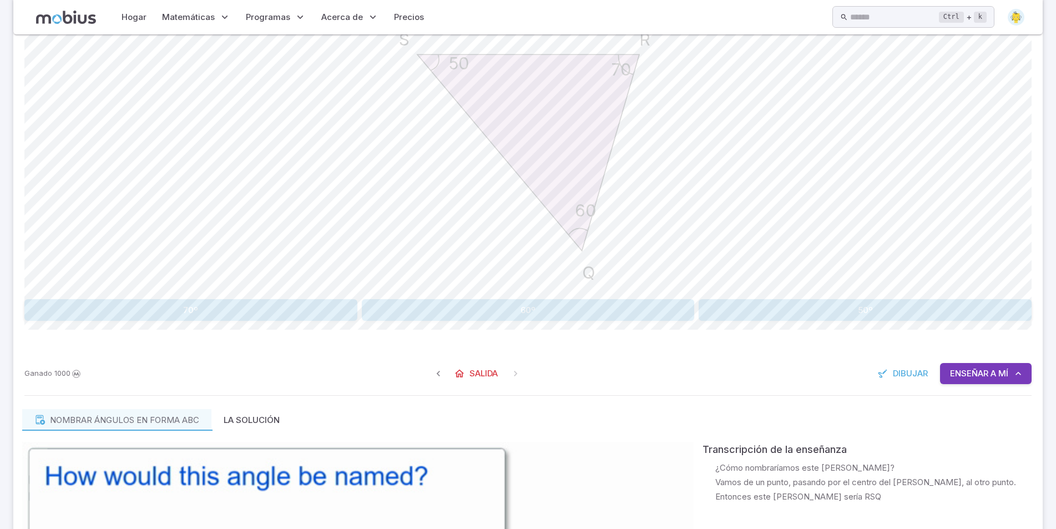
scroll to position [311, 0]
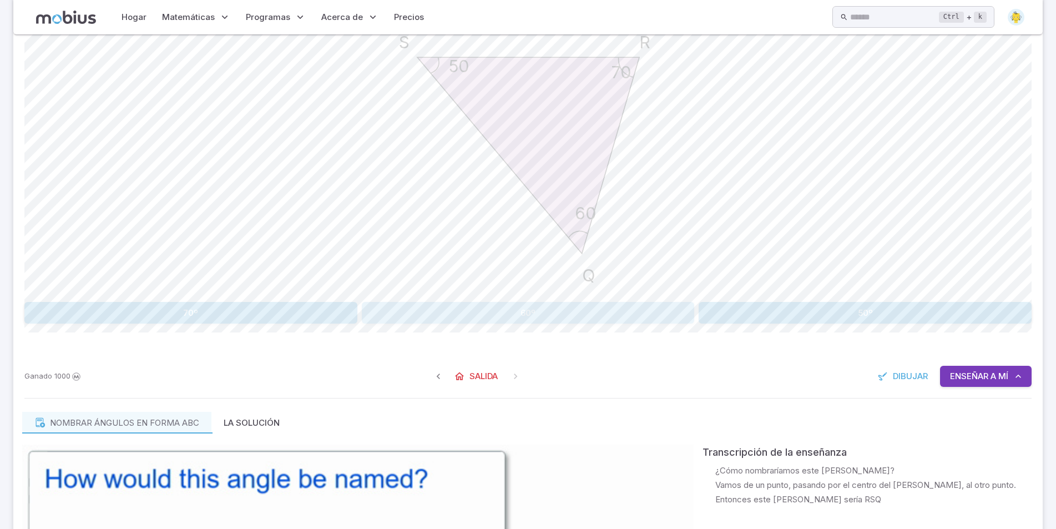
click at [443, 309] on button "60º" at bounding box center [528, 313] width 333 height 22
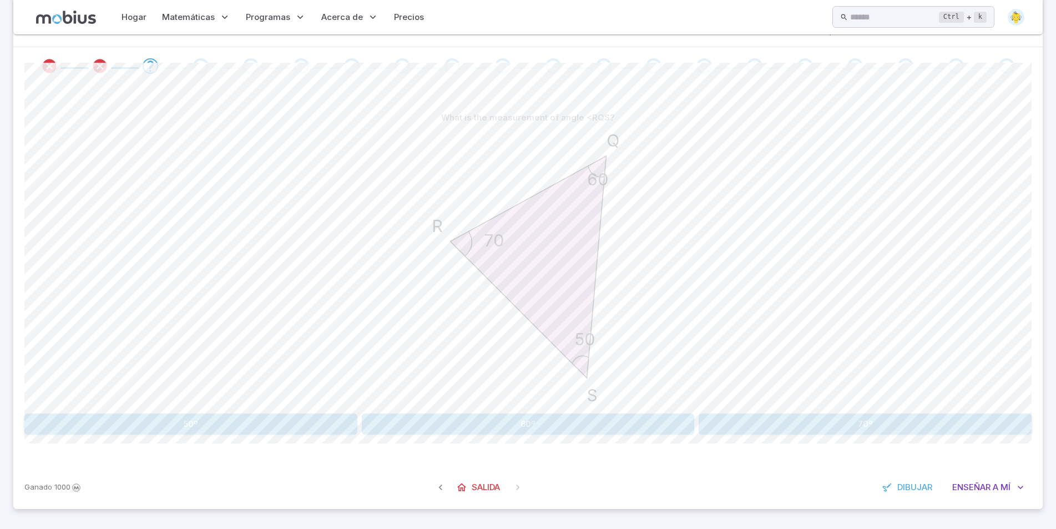
scroll to position [200, 0]
click at [1006, 490] on font "A mí" at bounding box center [1002, 487] width 18 height 11
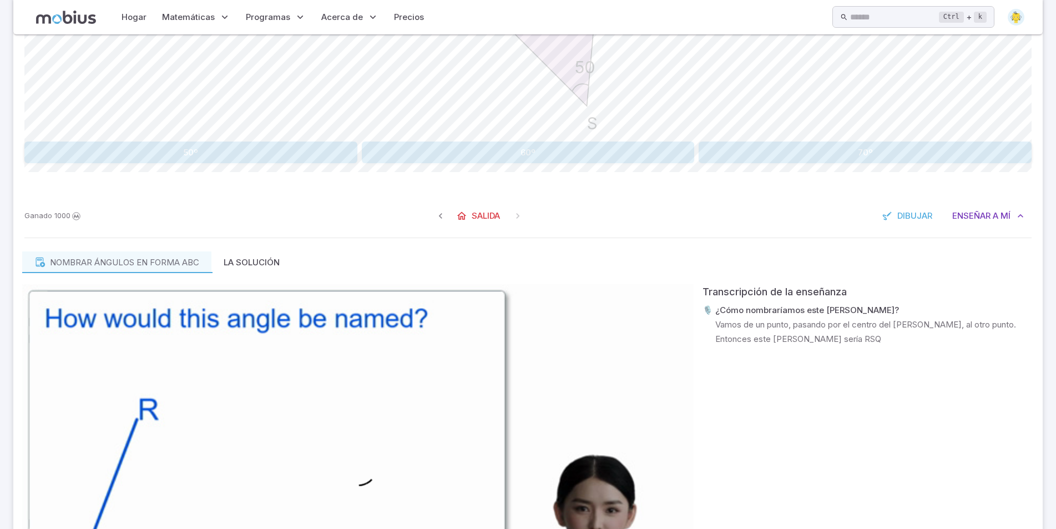
scroll to position [693, 0]
